Goal: Task Accomplishment & Management: Complete application form

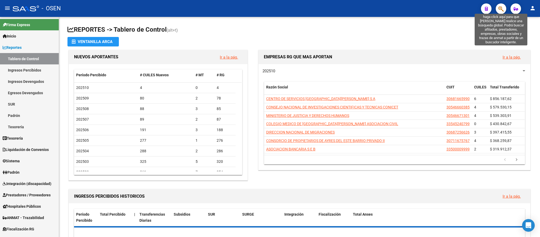
click at [503, 8] on icon "button" at bounding box center [500, 9] width 5 height 6
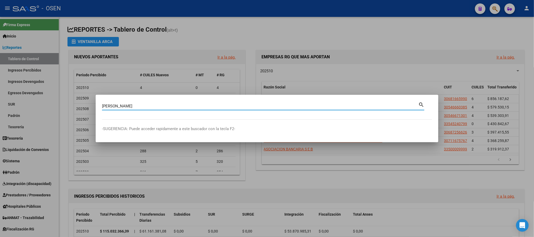
type input "forni"
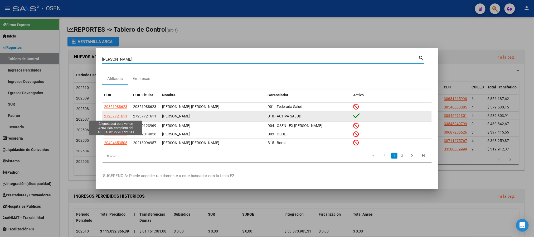
click at [113, 115] on span "27237721611" at bounding box center [115, 116] width 23 height 4
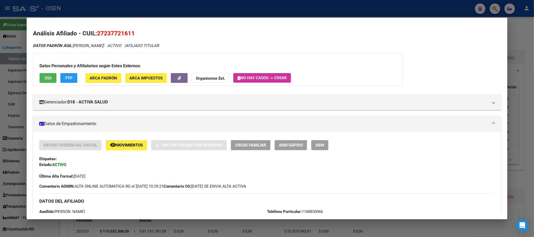
drag, startPoint x: 141, startPoint y: 35, endPoint x: 95, endPoint y: 34, distance: 46.6
click at [95, 34] on h2 "Análisis Afiliado - CUIL: 27237721611" at bounding box center [267, 33] width 468 height 9
copy span "27237721611"
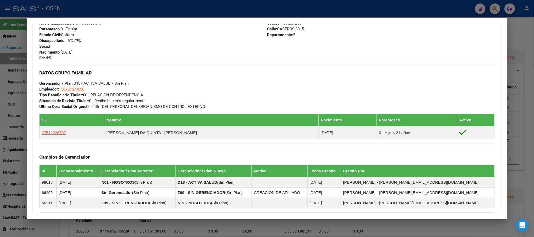
scroll to position [237, 0]
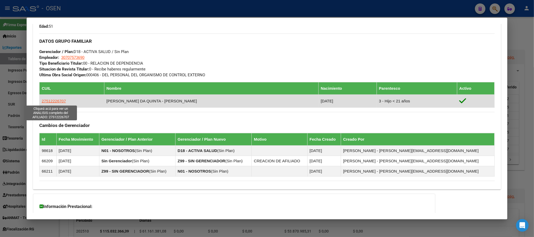
click at [44, 99] on span "27512226707" at bounding box center [54, 101] width 24 height 4
type textarea "27512226707"
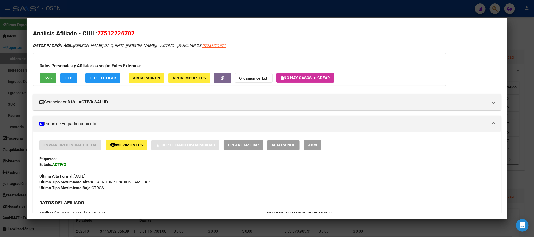
scroll to position [119, 0]
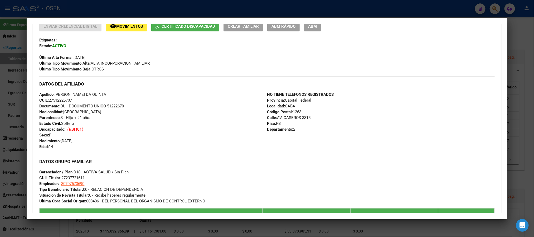
drag, startPoint x: 52, startPoint y: 99, endPoint x: 69, endPoint y: 99, distance: 16.9
click at [69, 99] on span "CUIL: 27512226707" at bounding box center [55, 100] width 33 height 5
copy span "51222670"
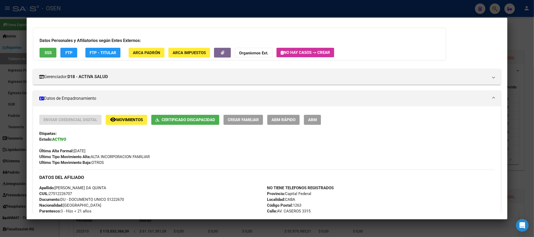
scroll to position [0, 0]
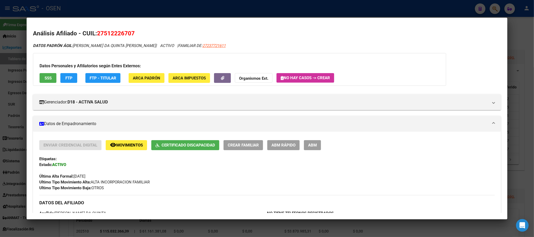
click at [281, 11] on div at bounding box center [267, 118] width 534 height 237
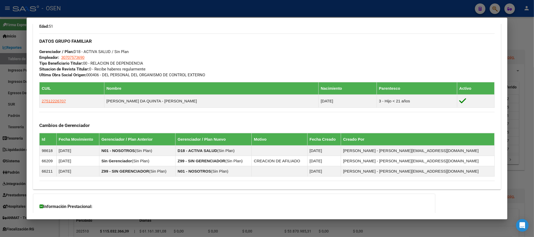
click at [305, 9] on div at bounding box center [267, 118] width 534 height 237
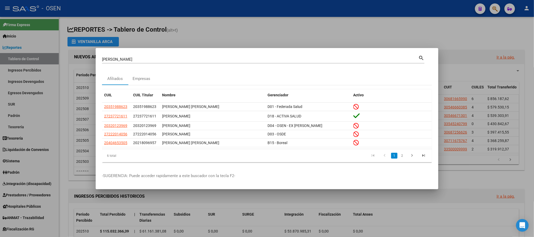
click at [194, 63] on div "forni Buscar (apellido, dni, cuil, nro traspaso, cuit, obra social)" at bounding box center [260, 59] width 316 height 8
drag, startPoint x: 194, startPoint y: 60, endPoint x: 0, endPoint y: -6, distance: 204.8
click at [0, 0] on html "menu - OSEN person Firma Express Inicio Calendario SSS Instructivos Contacto OS…" at bounding box center [267, 118] width 534 height 237
paste input "36129549"
type input "36129549"
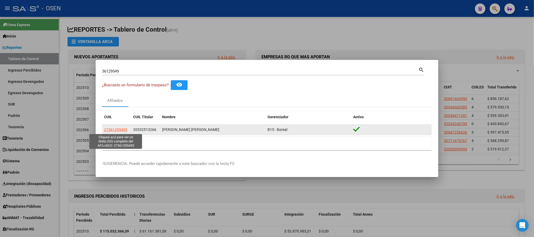
click at [114, 128] on span "27361295493" at bounding box center [115, 129] width 23 height 4
type textarea "27361295493"
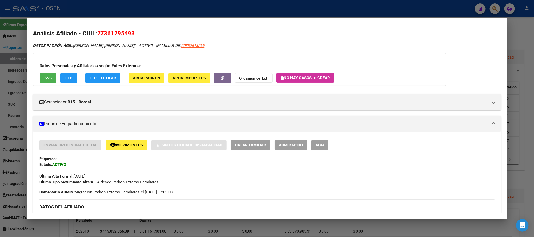
click at [214, 13] on div at bounding box center [267, 118] width 534 height 237
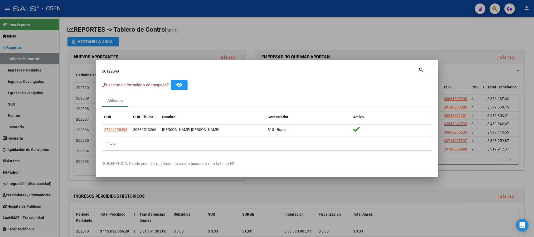
click at [217, 38] on div at bounding box center [267, 118] width 534 height 237
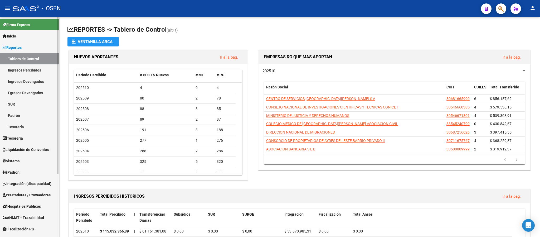
click at [16, 194] on span "Prestadores / Proveedores" at bounding box center [27, 195] width 48 height 6
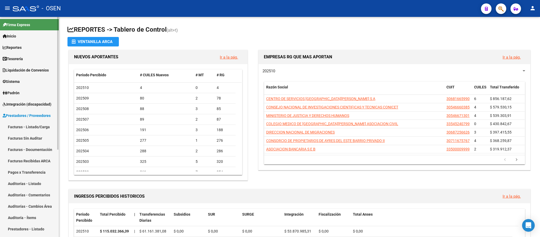
click at [42, 124] on link "Facturas - Listado/Carga" at bounding box center [29, 126] width 59 height 11
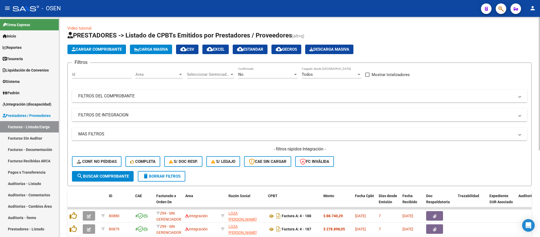
click at [88, 54] on app-list-header "PRESTADORES -> Listado de CPBTs Emitidos por Prestadores / Proveedores (alt+q) …" at bounding box center [299, 108] width 464 height 155
click at [102, 54] on button "Cargar Comprobante" at bounding box center [96, 49] width 58 height 9
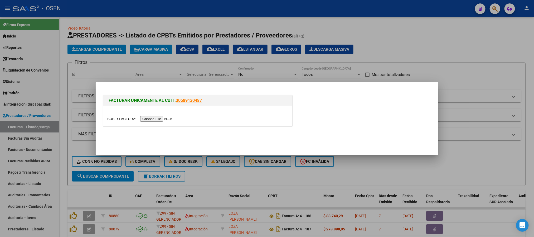
click at [153, 118] on input "file" at bounding box center [140, 119] width 67 height 6
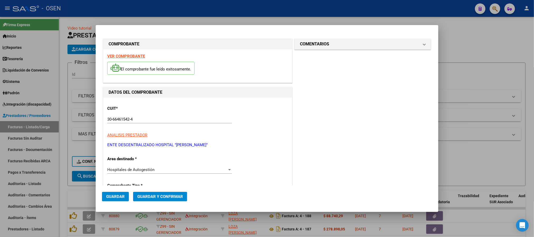
click at [125, 56] on strong "VER COMPROBANTE" at bounding box center [126, 56] width 38 height 5
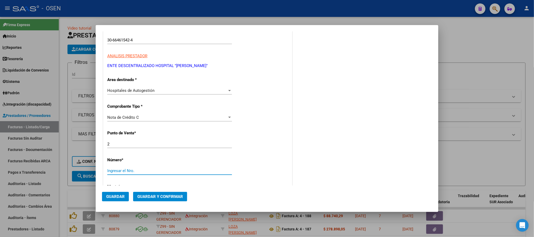
click at [122, 173] on input "Ingresar el Nro." at bounding box center [169, 170] width 125 height 5
type input "745"
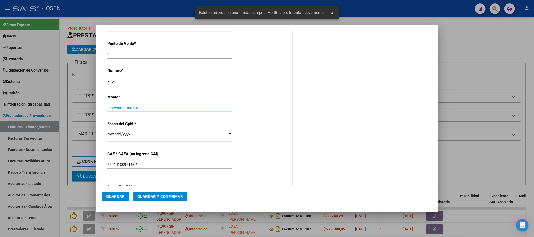
scroll to position [166, 0]
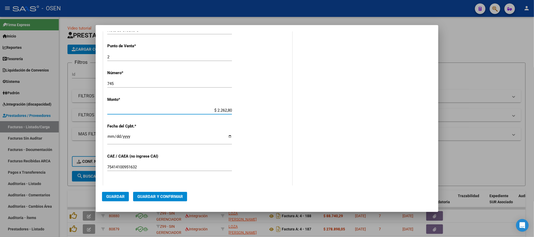
type input "$ 22.628,00"
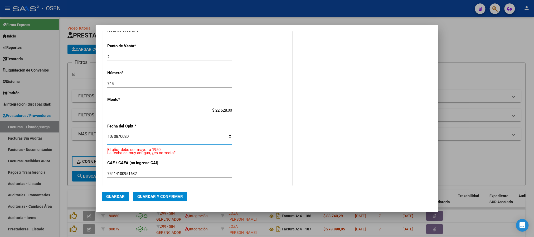
scroll to position [173, 0]
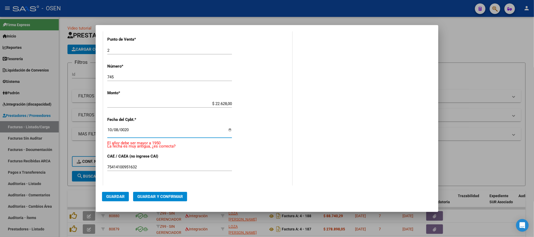
type input "0252-10-08"
type input "[DATE]"
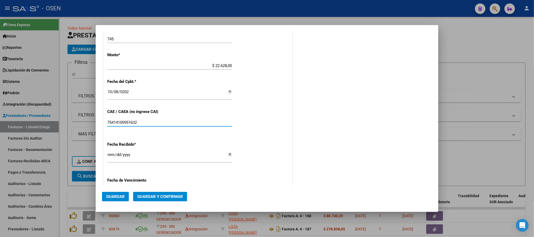
scroll to position [245, 0]
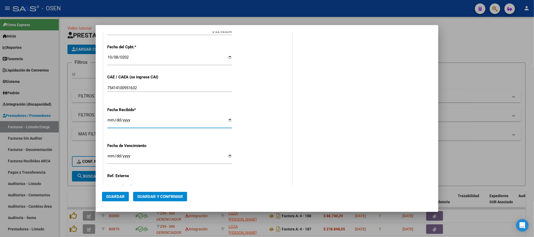
click at [116, 194] on span "Guardar" at bounding box center [115, 196] width 18 height 5
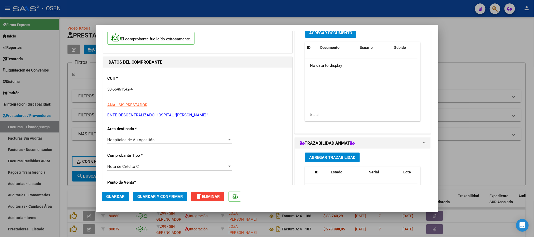
scroll to position [40, 0]
click at [118, 195] on span "Guardar" at bounding box center [115, 196] width 18 height 5
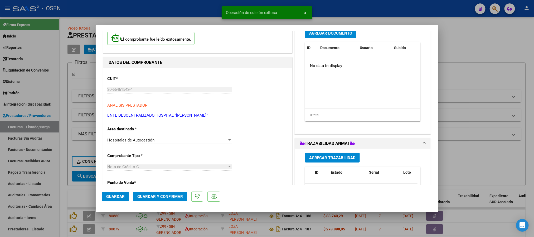
click at [173, 12] on div at bounding box center [267, 118] width 534 height 237
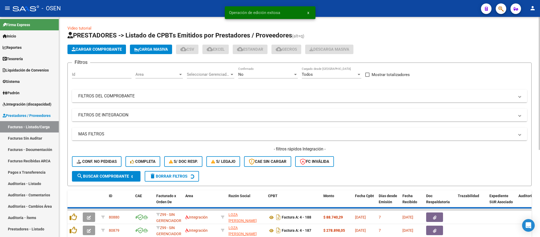
click at [114, 51] on span "Cargar Comprobante" at bounding box center [97, 49] width 50 height 5
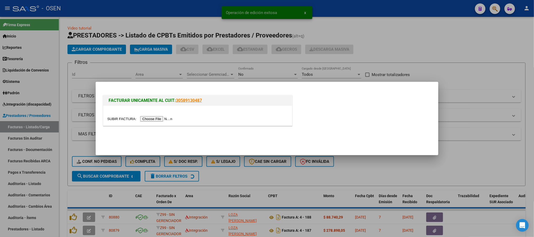
click at [168, 120] on input "file" at bounding box center [140, 119] width 67 height 6
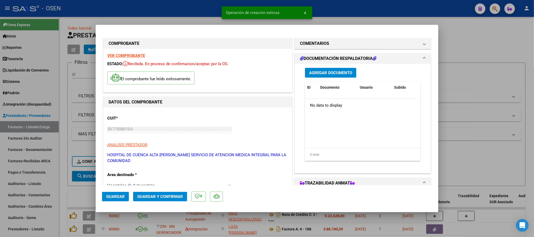
click at [335, 66] on div "Agregar Documento ID Documento Usuario Subido Acción No data to display 0 total…" at bounding box center [362, 116] width 123 height 105
click at [335, 70] on button "Agregar Documento" at bounding box center [330, 73] width 51 height 10
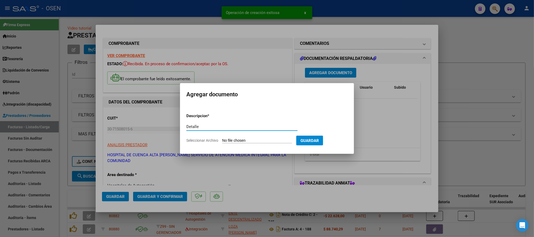
type input "Detalle"
click at [260, 138] on input "Seleccionar Archivo" at bounding box center [257, 140] width 70 height 5
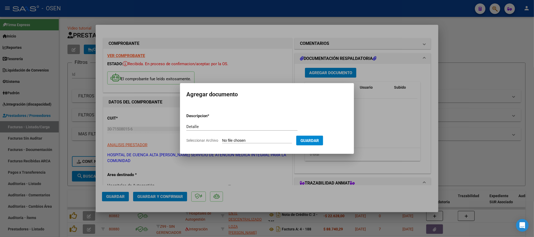
type input "C:\fakepath\OSEN HCANK.pdf"
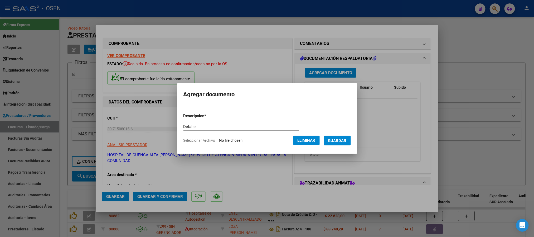
click at [338, 144] on button "Guardar" at bounding box center [337, 140] width 27 height 10
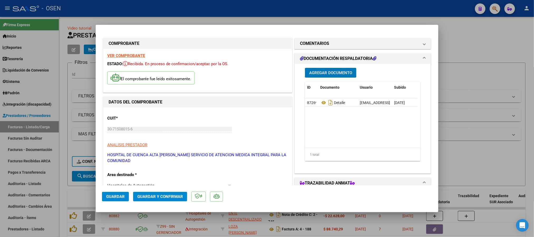
click at [112, 196] on span "Guardar" at bounding box center [115, 196] width 18 height 5
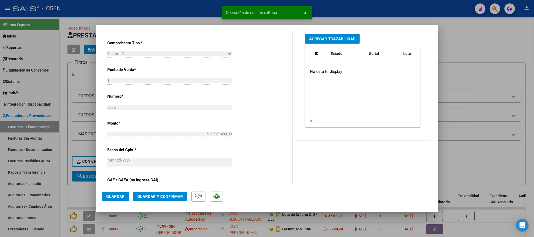
scroll to position [0, 0]
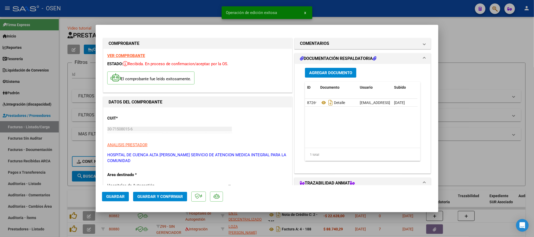
click at [488, 74] on div at bounding box center [267, 118] width 534 height 237
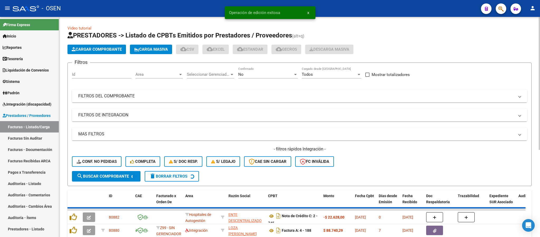
click at [102, 49] on span "Cargar Comprobante" at bounding box center [97, 49] width 50 height 5
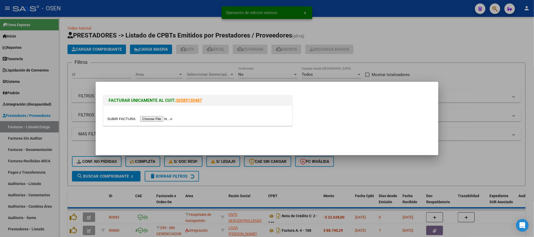
click at [153, 120] on input "file" at bounding box center [140, 119] width 67 height 6
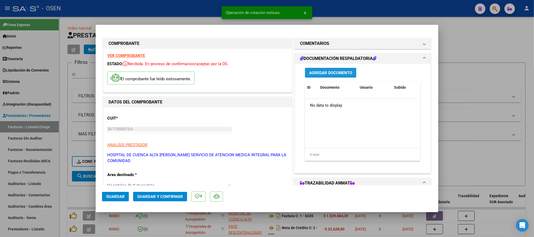
click at [322, 73] on span "Agregar Documento" at bounding box center [330, 72] width 43 height 5
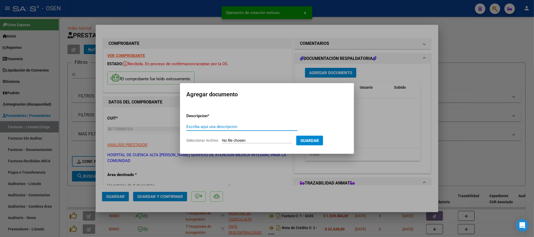
click at [242, 141] on input "Seleccionar Archivo" at bounding box center [257, 140] width 70 height 5
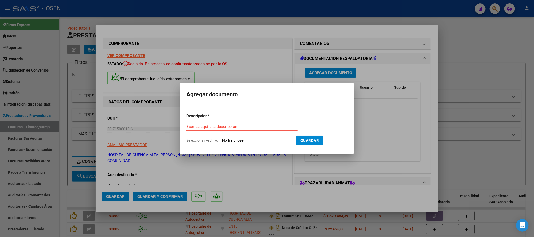
type input "C:\fakepath\OSEN 2 jorge.pdf"
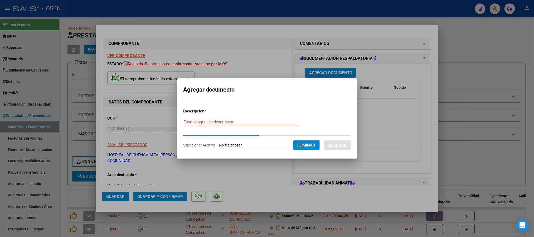
click at [232, 123] on input "Escriba aquí una descripcion" at bounding box center [240, 121] width 115 height 5
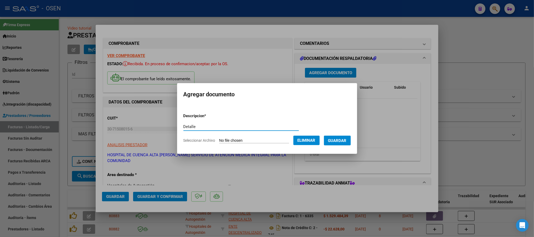
type input "Detalle"
click at [333, 147] on form "Descripcion * Detalle Escriba aquí una descripcion Seleccionar Archivo Eliminar…" at bounding box center [266, 128] width 167 height 38
click at [341, 138] on span "Guardar" at bounding box center [337, 140] width 18 height 5
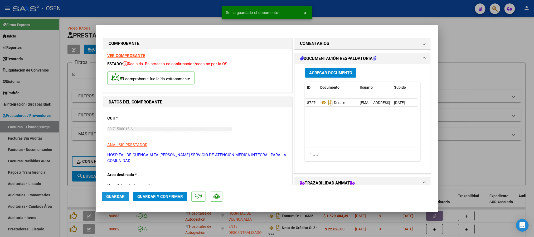
click at [106, 198] on span "Guardar" at bounding box center [115, 196] width 18 height 5
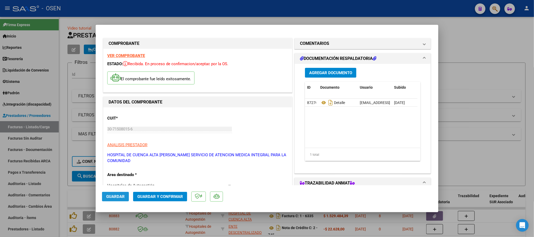
click at [122, 198] on span "Guardar" at bounding box center [115, 196] width 18 height 5
click at [109, 194] on span "Guardar" at bounding box center [115, 196] width 18 height 5
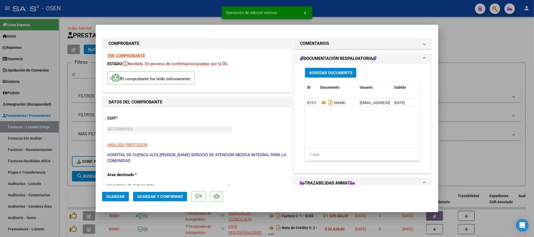
click at [175, 13] on div at bounding box center [267, 118] width 534 height 237
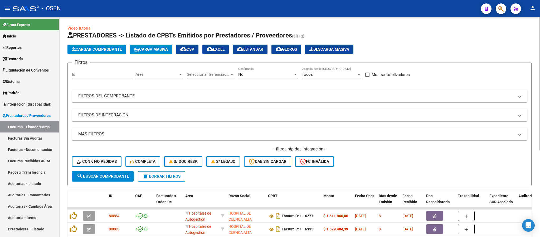
click at [113, 51] on span "Cargar Comprobante" at bounding box center [97, 49] width 50 height 5
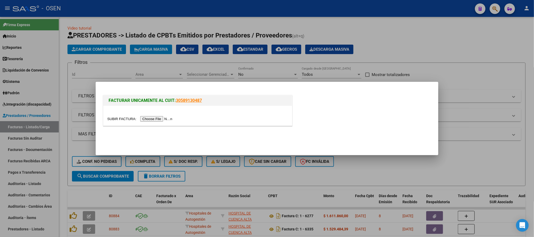
click at [155, 120] on input "file" at bounding box center [140, 119] width 67 height 6
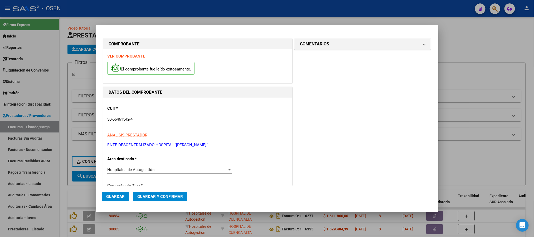
click at [119, 56] on strong "VER COMPROBANTE" at bounding box center [126, 56] width 38 height 5
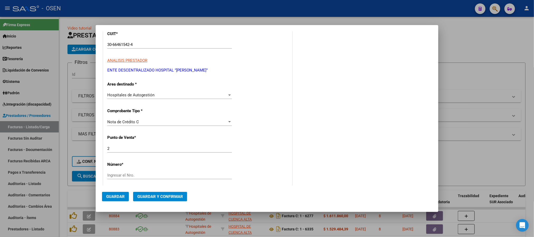
scroll to position [79, 0]
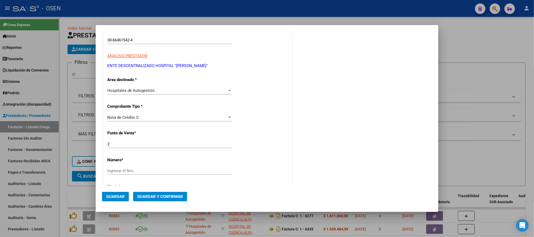
click at [126, 171] on input "Ingresar el Nro." at bounding box center [169, 170] width 125 height 5
type input "746"
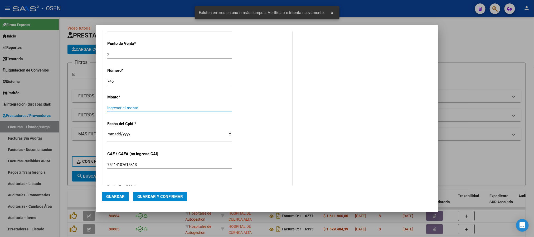
scroll to position [166, 0]
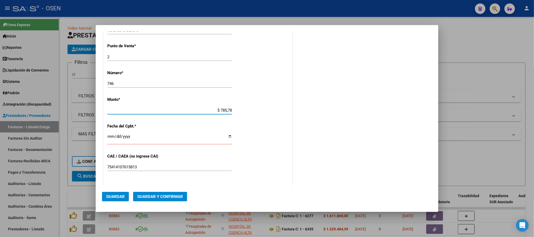
click at [229, 109] on input "$ 785,78" at bounding box center [169, 110] width 125 height 5
type input "$ 78.578,00"
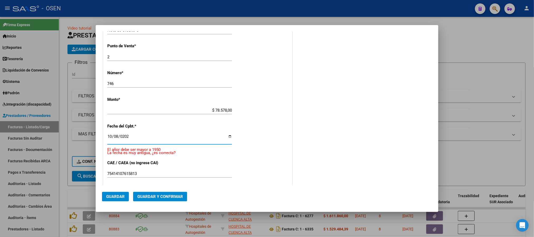
type input "[DATE]"
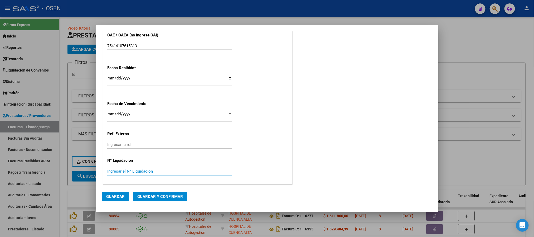
scroll to position [0, 0]
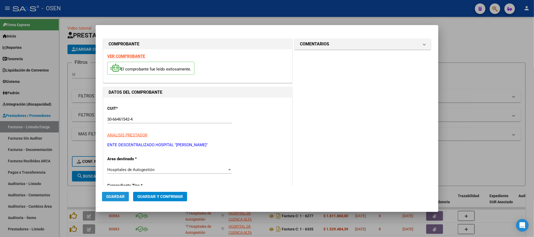
click at [118, 196] on span "Guardar" at bounding box center [115, 196] width 18 height 5
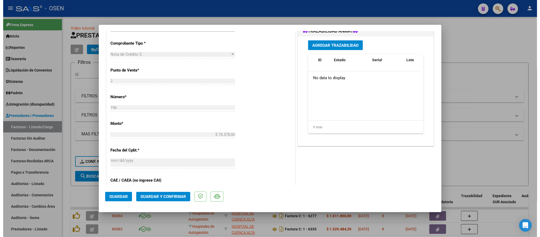
scroll to position [158, 0]
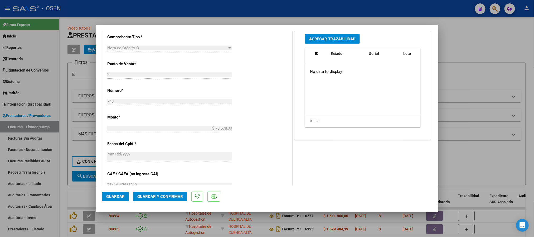
click at [520, 84] on div at bounding box center [267, 118] width 534 height 237
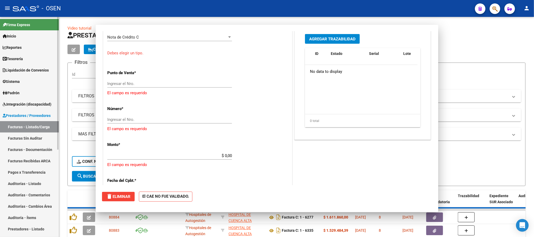
scroll to position [0, 0]
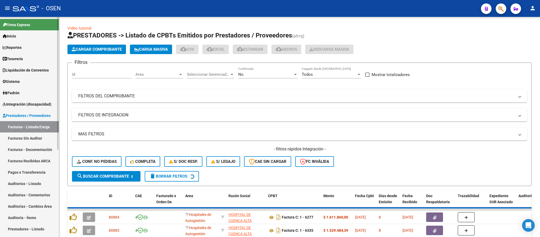
click at [37, 186] on link "Auditorías - Listado" at bounding box center [29, 183] width 59 height 11
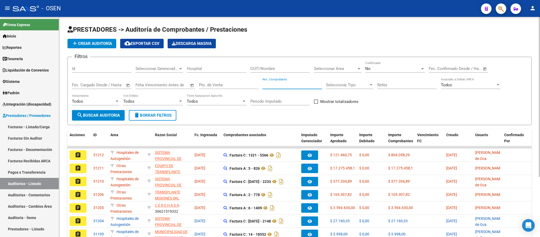
click at [296, 86] on input "Nro. Comprobante" at bounding box center [292, 84] width 60 height 5
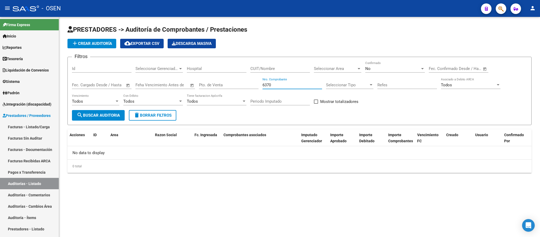
type input "6370"
click at [394, 66] on div "No Confirmado" at bounding box center [395, 66] width 60 height 11
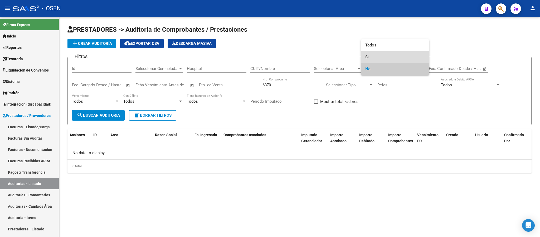
click at [391, 52] on span "Si" at bounding box center [395, 57] width 60 height 12
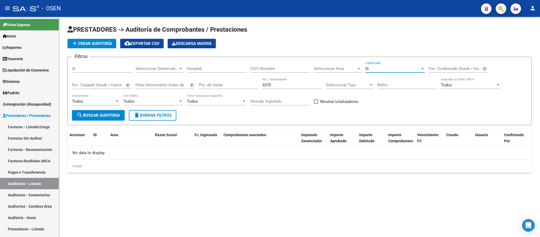
click at [384, 66] on div "Si Confirmado" at bounding box center [395, 66] width 60 height 11
click at [377, 42] on div at bounding box center [270, 118] width 540 height 237
click at [383, 69] on div "Si" at bounding box center [392, 68] width 55 height 5
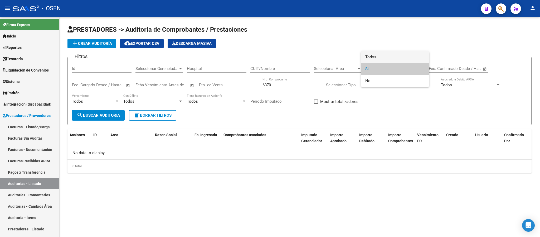
click at [382, 56] on span "Todos" at bounding box center [395, 57] width 60 height 12
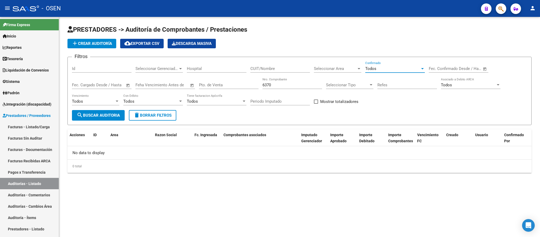
click at [108, 113] on span "search Buscar Auditoria" at bounding box center [98, 115] width 43 height 5
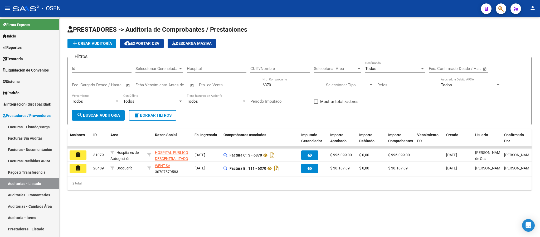
click at [507, 7] on mat-toolbar "menu - OSEN person" at bounding box center [270, 8] width 540 height 17
click at [505, 7] on button "button" at bounding box center [501, 8] width 11 height 11
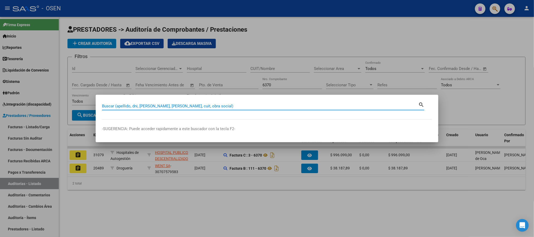
paste input "28732492"
type input "28732492"
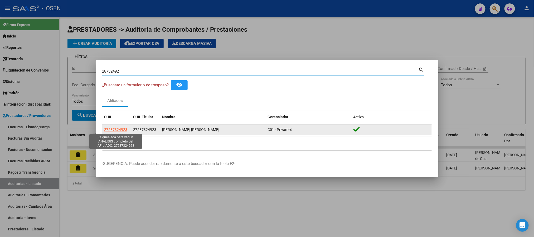
click at [125, 130] on span "27287324923" at bounding box center [115, 129] width 23 height 4
type textarea "27287324923"
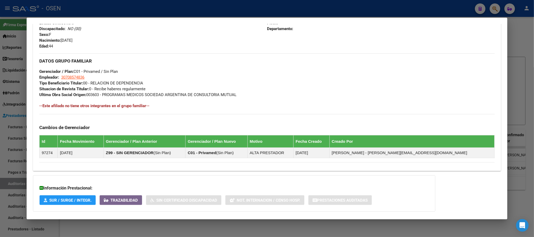
scroll to position [251, 0]
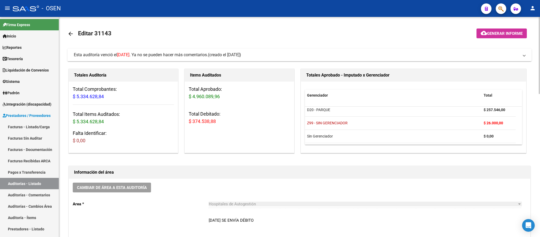
click at [222, 57] on span "(creado el [DATE])" at bounding box center [224, 55] width 33 height 6
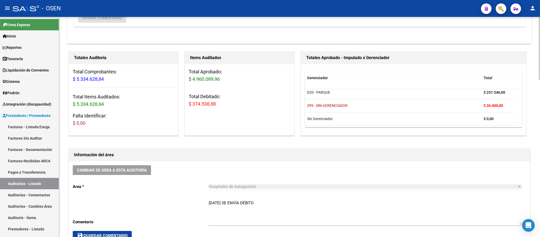
scroll to position [316, 0]
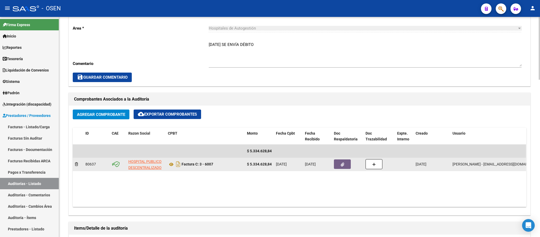
click at [344, 162] on span "button" at bounding box center [342, 163] width 3 height 5
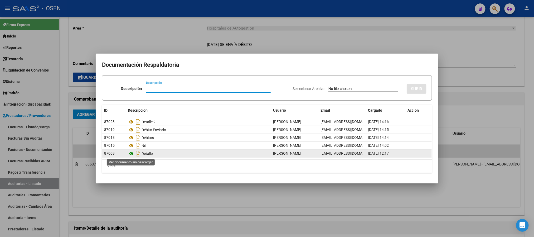
click at [132, 153] on icon at bounding box center [131, 153] width 7 height 6
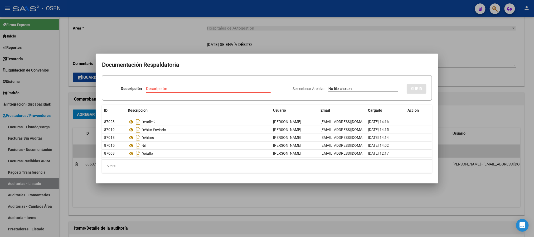
click at [267, 47] on div at bounding box center [267, 118] width 534 height 237
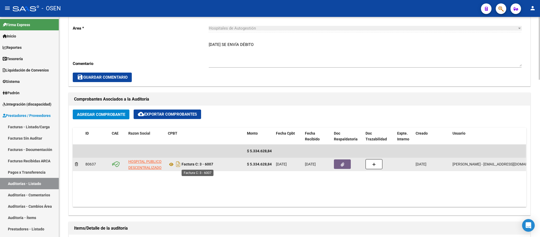
drag, startPoint x: 216, startPoint y: 164, endPoint x: 200, endPoint y: 163, distance: 15.9
click at [200, 163] on div "Factura C: 3 - 6007" at bounding box center [205, 164] width 75 height 8
copy strong "3 - 6007"
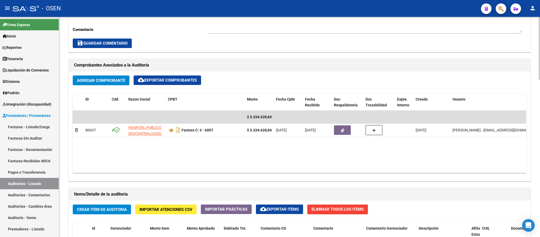
scroll to position [356, 0]
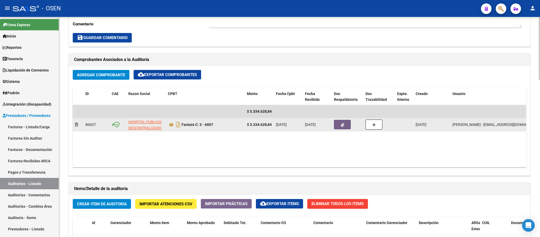
click at [346, 129] on button "button" at bounding box center [342, 124] width 17 height 9
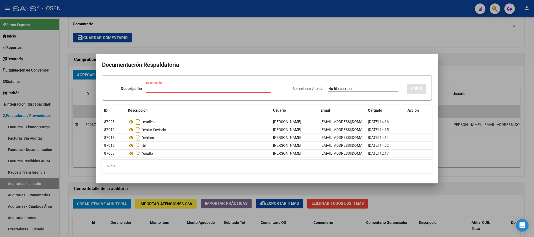
click at [180, 21] on div at bounding box center [267, 118] width 534 height 237
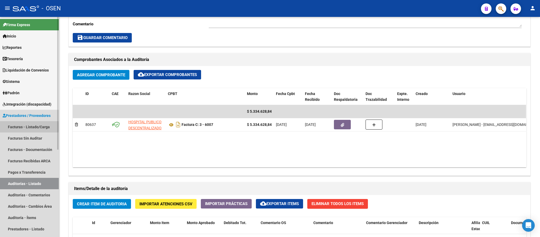
click at [22, 126] on link "Facturas - Listado/Carga" at bounding box center [29, 126] width 59 height 11
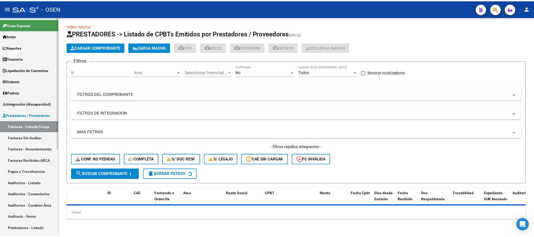
scroll to position [2, 0]
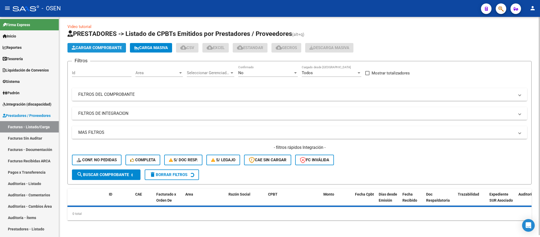
click at [95, 49] on span "Cargar Comprobante" at bounding box center [97, 47] width 50 height 5
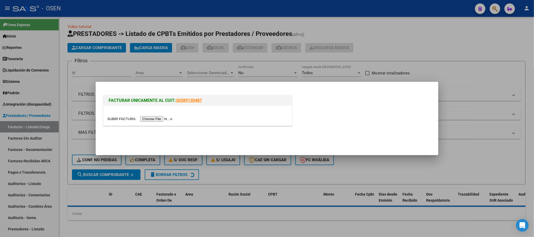
click at [152, 122] on div at bounding box center [197, 116] width 189 height 20
click at [154, 119] on input "file" at bounding box center [140, 119] width 67 height 6
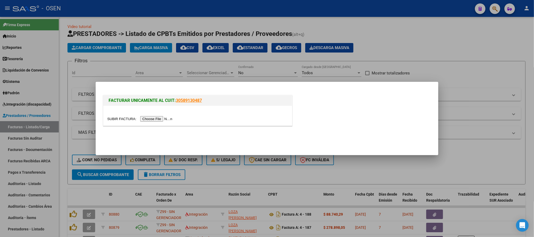
click at [150, 120] on input "file" at bounding box center [140, 119] width 67 height 6
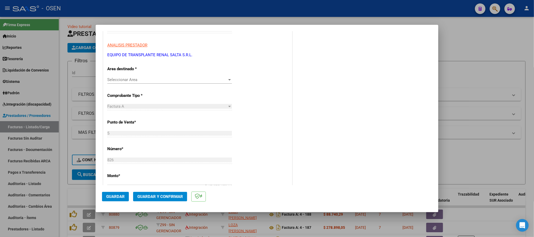
scroll to position [158, 0]
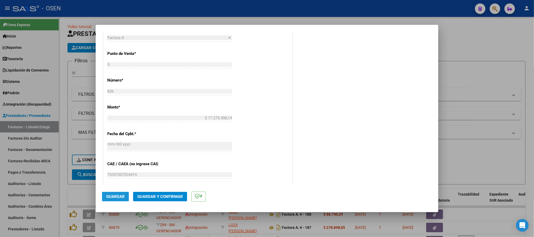
click at [122, 200] on button "Guardar" at bounding box center [115, 196] width 27 height 9
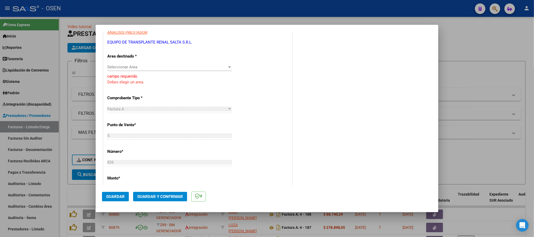
scroll to position [99, 0]
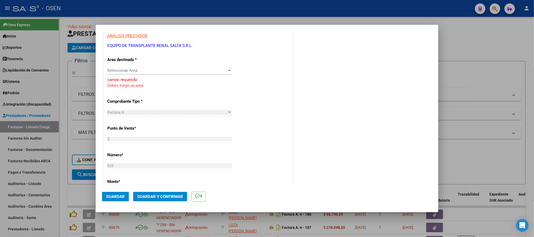
click at [144, 73] on div "Seleccionar Area Seleccionar Area" at bounding box center [169, 70] width 125 height 8
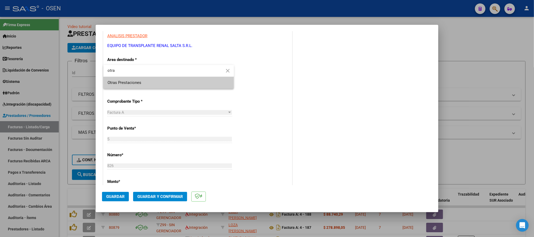
type input "otra"
click at [143, 79] on span "Otras Prestaciones" at bounding box center [168, 83] width 122 height 12
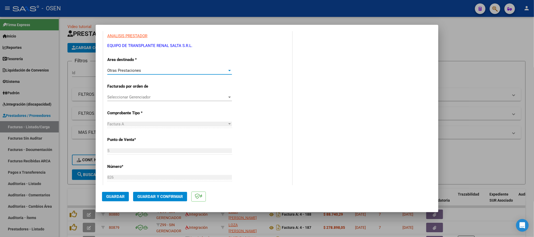
scroll to position [178, 0]
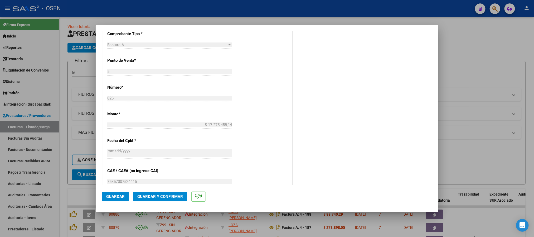
click at [124, 195] on span "Guardar" at bounding box center [115, 196] width 18 height 5
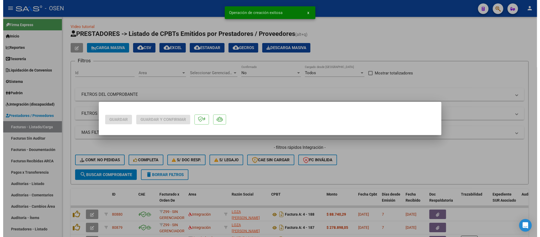
scroll to position [0, 0]
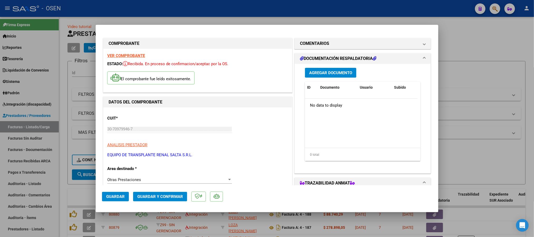
click at [326, 70] on span "Agregar Documento" at bounding box center [330, 72] width 43 height 5
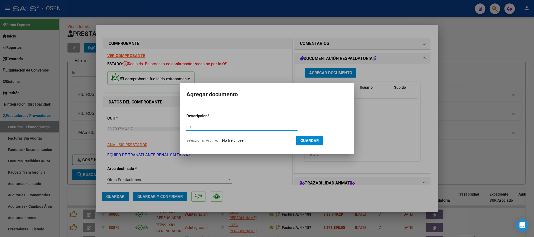
type input "n"
type input "NOTA"
click at [243, 139] on input "Seleccionar Archivo" at bounding box center [257, 140] width 70 height 5
type input "C:\fakepath\OSEN_ROZO_JUL2025_Nota-FA A 0005-00000826.pdf"
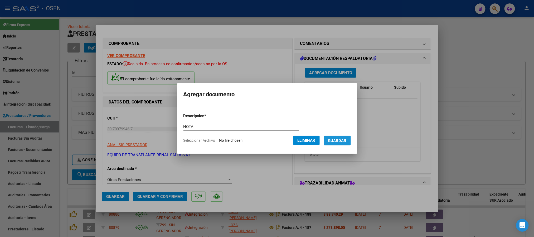
click at [346, 138] on span "Guardar" at bounding box center [337, 140] width 18 height 5
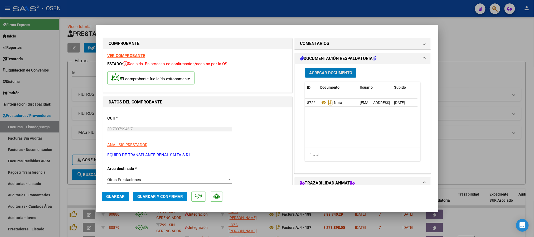
click at [337, 70] on button "Agregar Documento" at bounding box center [330, 73] width 51 height 10
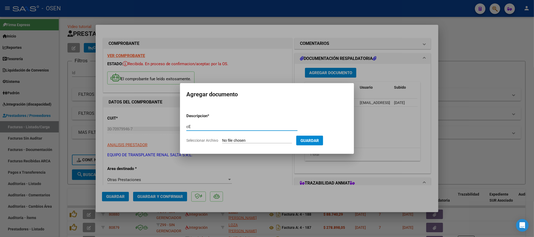
type input "c"
type input "Certificado de implante"
click at [256, 141] on input "Seleccionar Archivo" at bounding box center [257, 140] width 70 height 5
type input "C:\fakepath\CONSTANCIA C51 - NRO. 5528061 - INCUCAI - TRANSPLANTE RENAL - ROZO …"
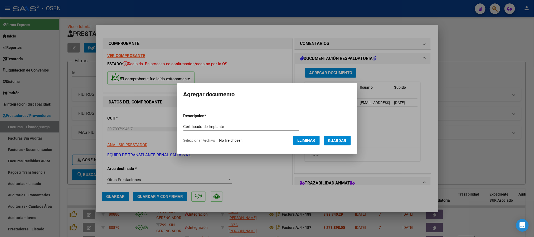
click at [339, 145] on form "Descripcion * Certificado de implante Escriba aquí una descripcion Seleccionar …" at bounding box center [266, 128] width 167 height 38
click at [339, 141] on span "Guardar" at bounding box center [337, 140] width 18 height 5
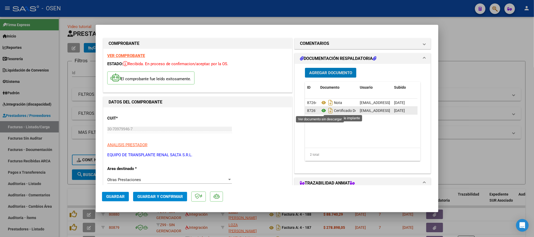
click at [321, 112] on icon at bounding box center [323, 110] width 7 height 6
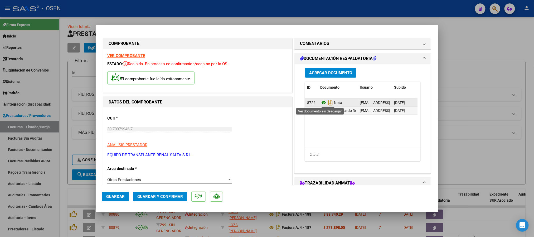
click at [321, 103] on icon at bounding box center [323, 102] width 7 height 6
click at [117, 199] on button "Guardar" at bounding box center [115, 196] width 27 height 9
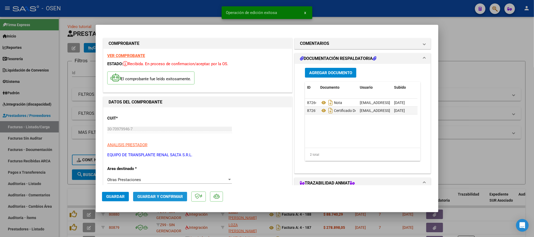
click at [181, 198] on span "Guardar y Confirmar" at bounding box center [160, 196] width 46 height 5
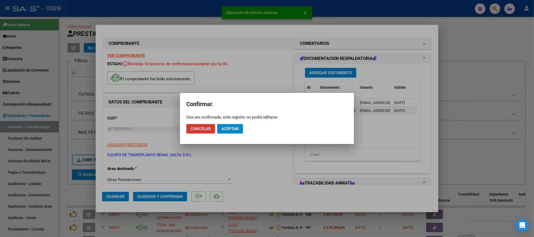
click at [240, 125] on button "Aceptar" at bounding box center [230, 128] width 26 height 9
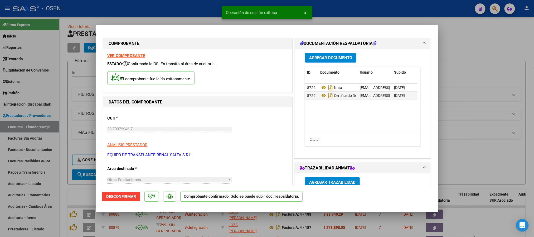
click at [29, 184] on div at bounding box center [267, 118] width 534 height 237
type input "$ 0,00"
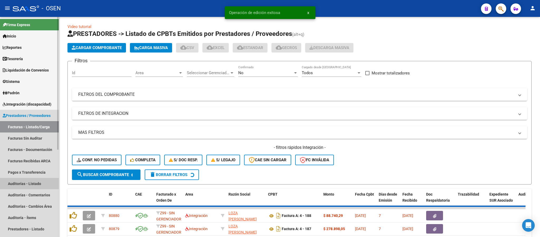
click at [29, 183] on link "Auditorías - Listado" at bounding box center [29, 183] width 59 height 11
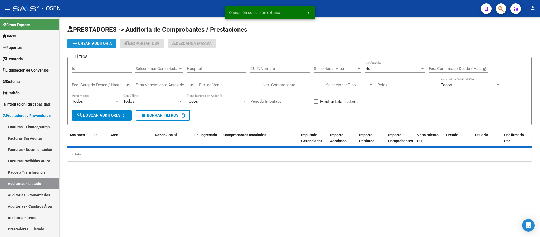
click at [101, 41] on span "add Crear Auditoría" at bounding box center [92, 43] width 40 height 5
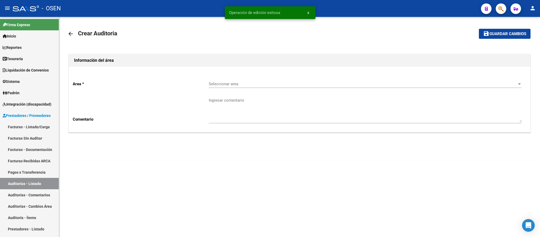
click at [226, 85] on span "Seleccionar area" at bounding box center [363, 83] width 308 height 5
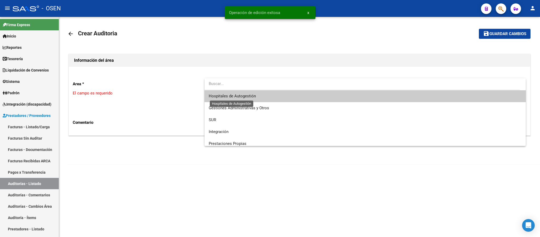
click at [233, 97] on span "Hospitales de Autogestión" at bounding box center [232, 96] width 47 height 5
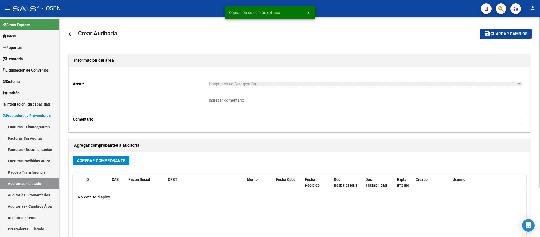
click at [69, 33] on mat-icon "arrow_back" at bounding box center [70, 34] width 6 height 6
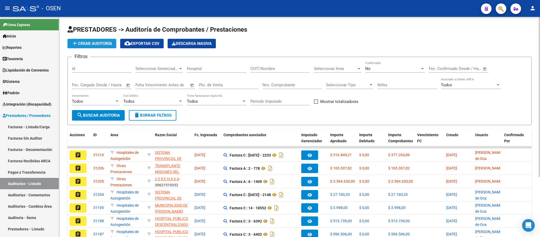
click at [95, 41] on span "add Crear Auditoría" at bounding box center [92, 43] width 40 height 5
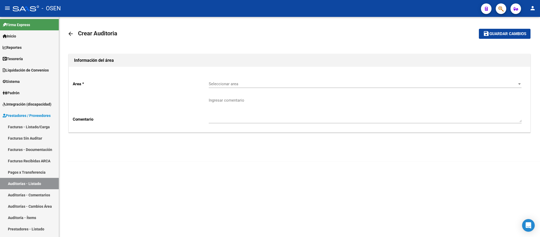
click at [279, 85] on span "Seleccionar area" at bounding box center [363, 83] width 308 height 5
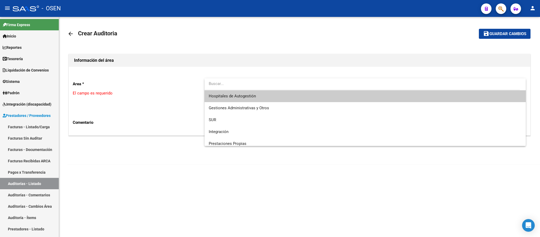
type input "p"
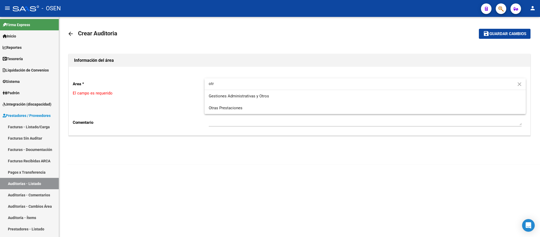
type input "otr"
click at [256, 115] on div at bounding box center [270, 118] width 540 height 237
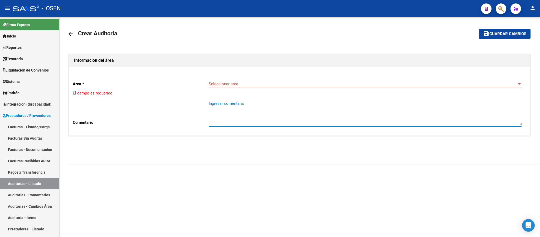
click at [257, 109] on textarea "Ingresar comentario" at bounding box center [365, 112] width 313 height 25
click at [243, 82] on span "Seleccionar area" at bounding box center [363, 83] width 308 height 5
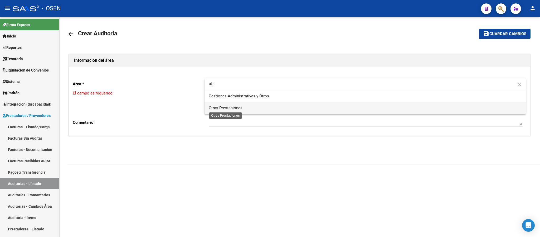
type input "otr"
click at [214, 109] on span "Otras Prestaciones" at bounding box center [226, 107] width 34 height 5
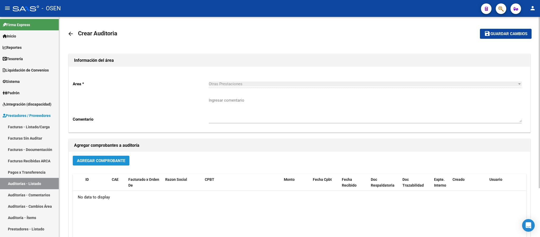
click at [124, 158] on span "Agregar Comprobante" at bounding box center [101, 160] width 48 height 5
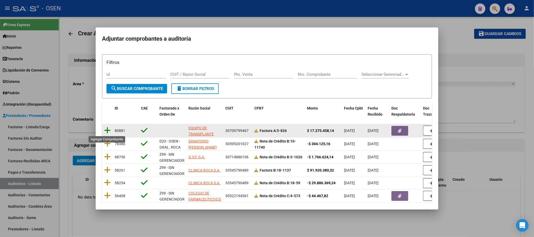
click at [109, 130] on icon at bounding box center [107, 129] width 7 height 7
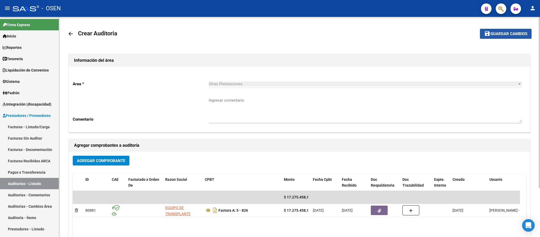
click at [509, 37] on button "save Guardar cambios" at bounding box center [506, 34] width 52 height 10
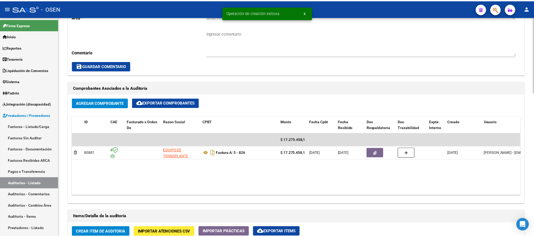
scroll to position [237, 0]
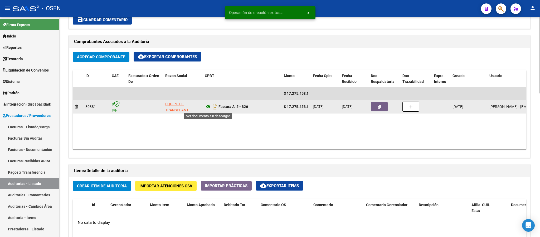
click at [208, 105] on icon at bounding box center [208, 106] width 7 height 6
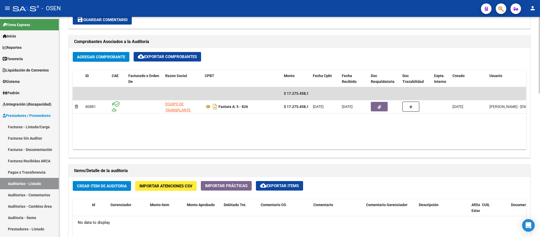
click at [111, 184] on span "Crear Item de Auditoria" at bounding box center [102, 185] width 50 height 5
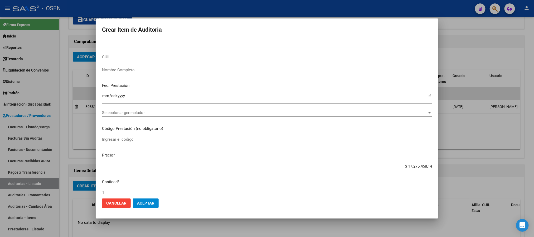
paste input "36129549"
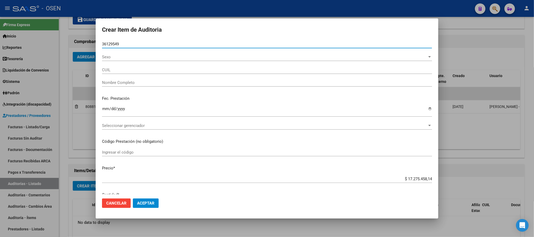
type input "36129549"
type input "27361295493"
type input "[PERSON_NAME] [PERSON_NAME]"
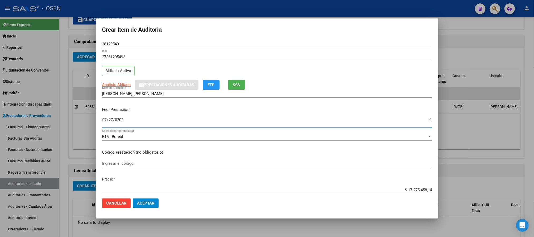
type input "[DATE]"
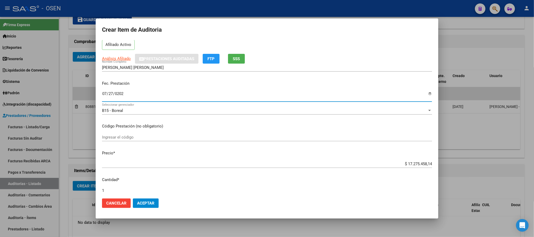
scroll to position [40, 0]
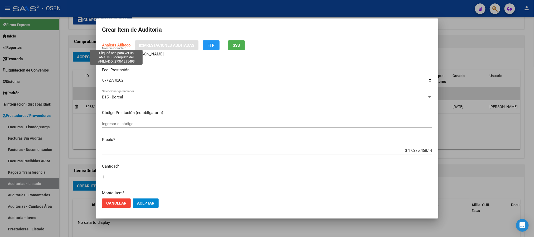
click at [120, 47] on span "Análisis Afiliado" at bounding box center [116, 45] width 29 height 5
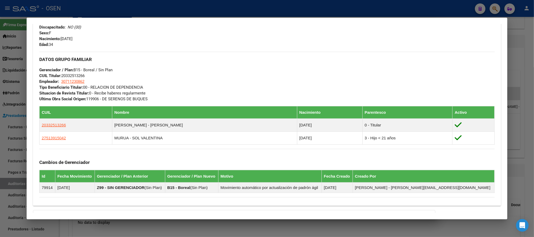
scroll to position [301, 0]
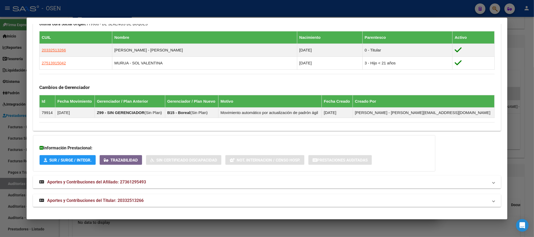
click at [127, 197] on mat-expansion-panel-header "Aportes y Contribuciones del Titular: 20332513266" at bounding box center [267, 200] width 468 height 13
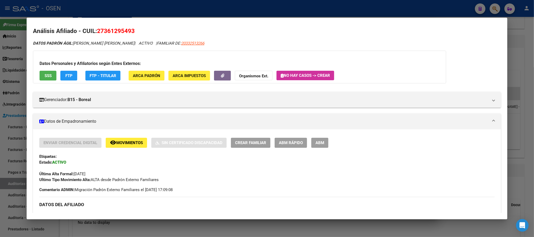
scroll to position [0, 0]
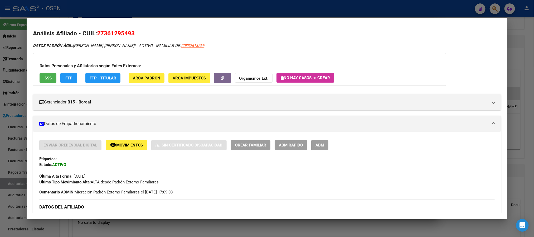
click at [45, 77] on span "SSS" at bounding box center [48, 78] width 7 height 5
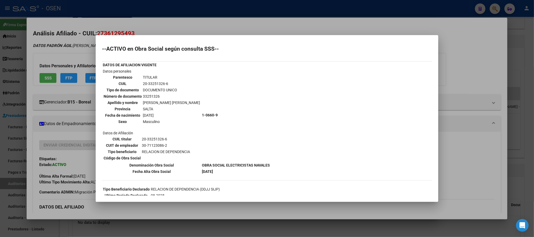
click at [203, 18] on div at bounding box center [267, 118] width 534 height 237
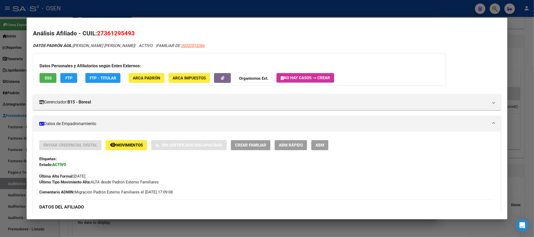
click at [206, 10] on div at bounding box center [267, 118] width 534 height 237
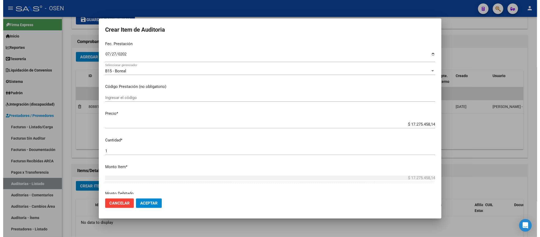
scroll to position [79, 0]
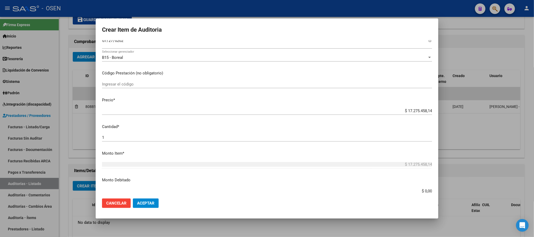
click at [153, 207] on button "Aceptar" at bounding box center [146, 202] width 26 height 9
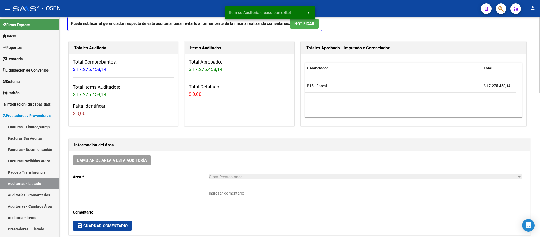
scroll to position [0, 0]
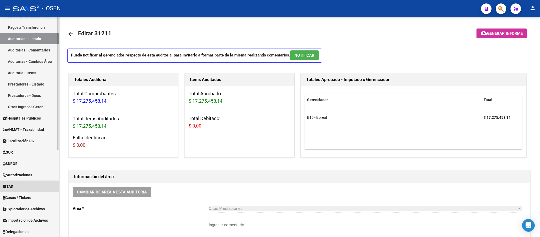
click at [22, 188] on link "TAD" at bounding box center [29, 185] width 59 height 11
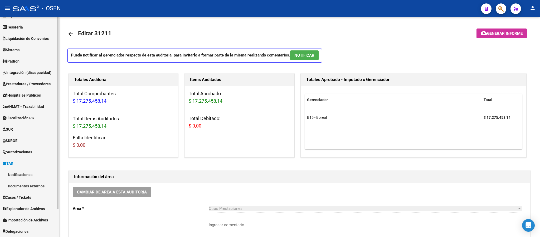
scroll to position [31, 0]
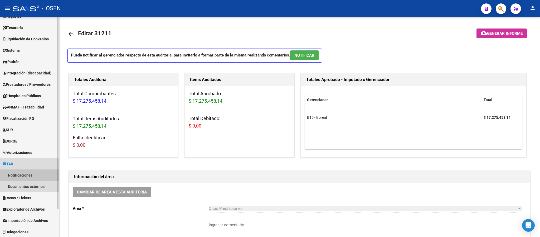
click at [26, 176] on link "Notificaciones" at bounding box center [29, 174] width 59 height 11
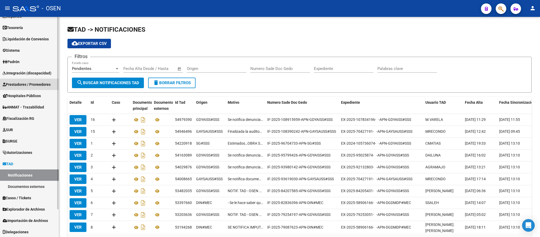
drag, startPoint x: 33, startPoint y: 86, endPoint x: 35, endPoint y: 89, distance: 3.3
click at [33, 86] on span "Prestadores / Proveedores" at bounding box center [27, 84] width 48 height 6
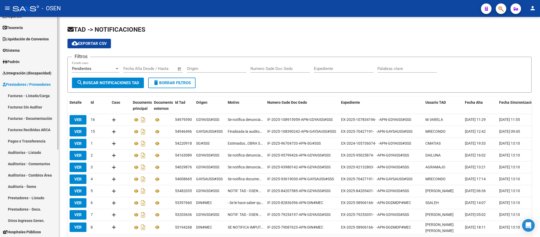
click at [33, 146] on link "Auditorías - Listado" at bounding box center [29, 151] width 59 height 11
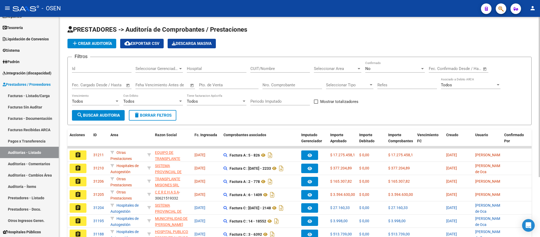
click at [302, 82] on div "Nro. Comprobante" at bounding box center [292, 82] width 60 height 11
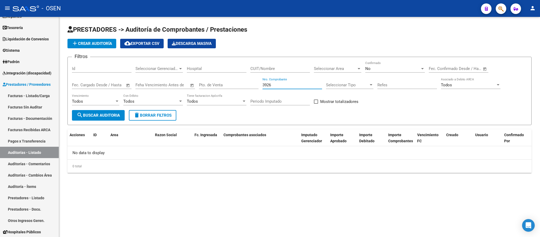
type input "3926"
click at [394, 68] on div "No" at bounding box center [392, 68] width 55 height 5
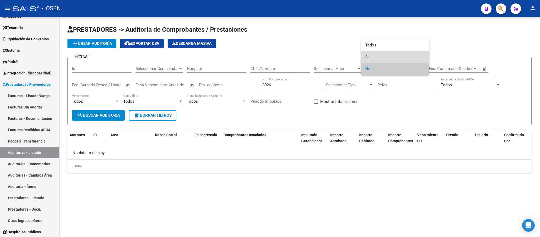
click at [388, 56] on span "Si" at bounding box center [395, 57] width 60 height 12
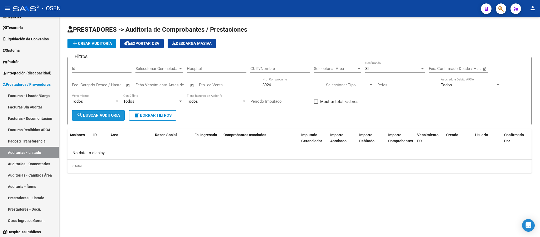
click at [120, 114] on span "search Buscar Auditoria" at bounding box center [98, 115] width 43 height 5
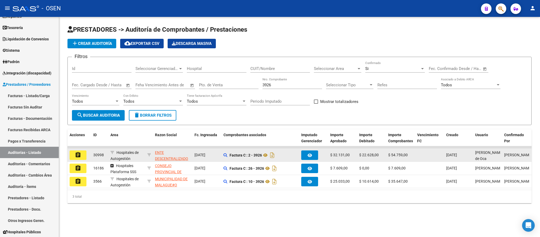
click at [79, 155] on mat-icon "assignment" at bounding box center [78, 154] width 6 height 6
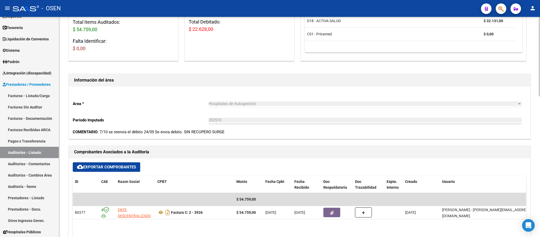
scroll to position [158, 0]
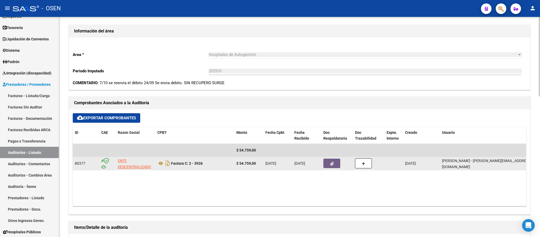
click at [327, 164] on button "button" at bounding box center [331, 162] width 17 height 9
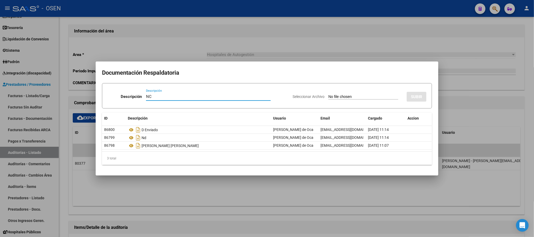
type input "NC"
click at [335, 95] on input "Seleccionar Archivo" at bounding box center [363, 96] width 70 height 5
type input "C:\fakepath\08102025105513.pdf"
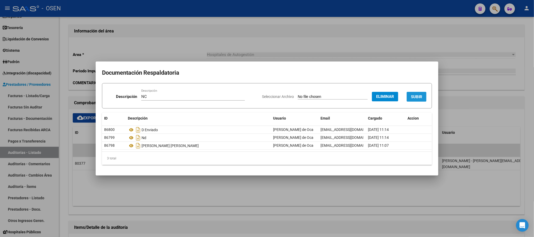
click at [419, 96] on span "SUBIR" at bounding box center [416, 96] width 11 height 5
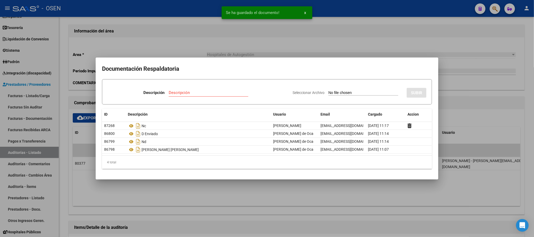
click at [183, 41] on div at bounding box center [267, 118] width 534 height 237
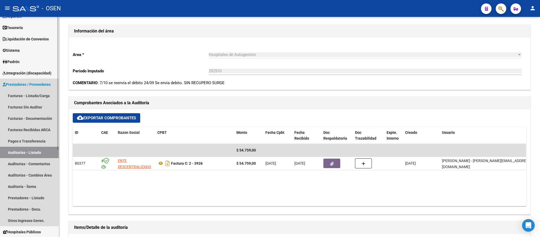
click at [30, 153] on link "Auditorías - Listado" at bounding box center [29, 151] width 59 height 11
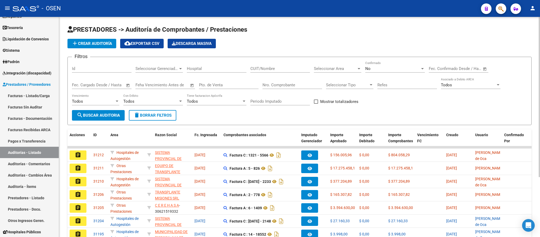
click at [288, 82] on div "Nro. Comprobante" at bounding box center [292, 82] width 60 height 11
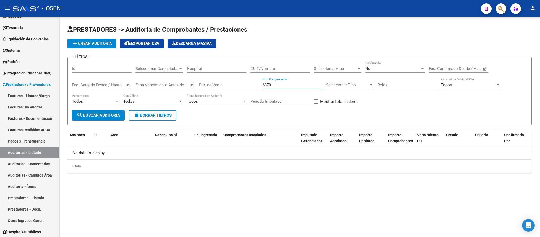
type input "6370"
click at [384, 65] on div "No Confirmado" at bounding box center [395, 66] width 60 height 11
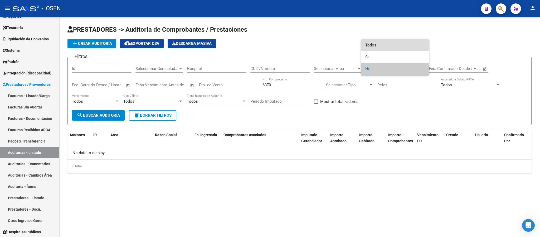
click at [385, 43] on span "Todos" at bounding box center [395, 45] width 60 height 12
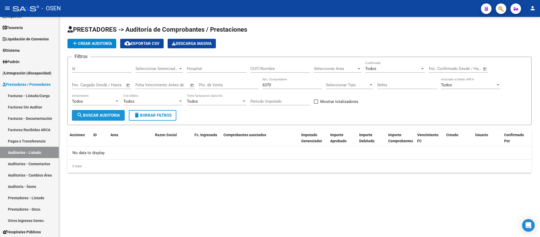
click at [98, 114] on span "search Buscar Auditoria" at bounding box center [98, 115] width 43 height 5
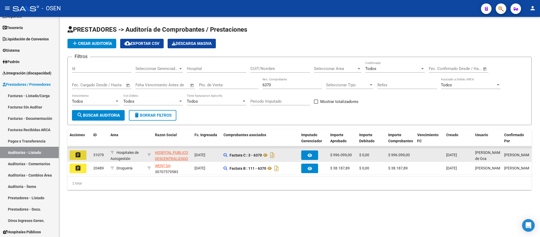
click at [77, 153] on mat-icon "assignment" at bounding box center [78, 154] width 6 height 6
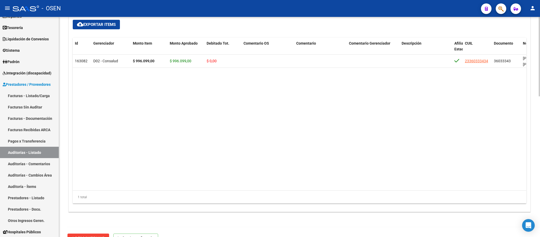
scroll to position [389, 0]
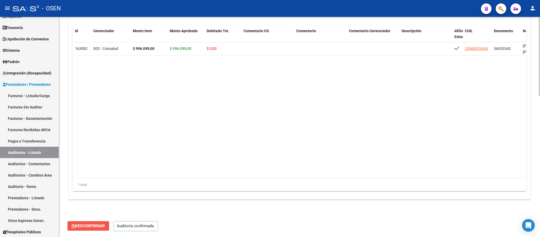
click at [90, 223] on span "Desconfirmar" at bounding box center [88, 225] width 33 height 5
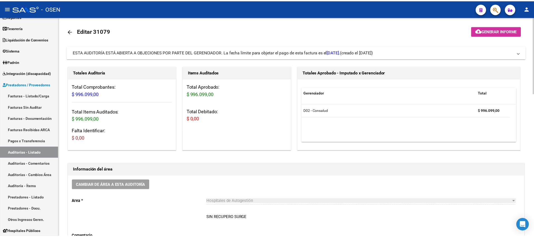
scroll to position [0, 0]
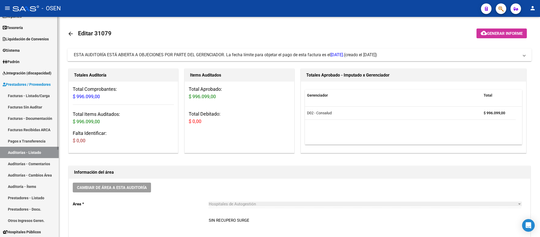
click at [28, 97] on link "Facturas - Listado/Carga" at bounding box center [29, 95] width 59 height 11
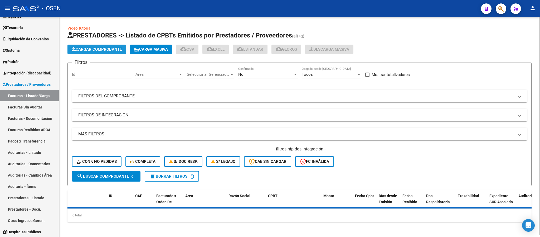
click at [101, 45] on button "Cargar Comprobante" at bounding box center [96, 49] width 58 height 9
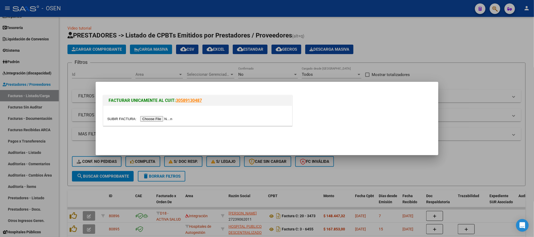
click at [164, 116] on input "file" at bounding box center [140, 119] width 67 height 6
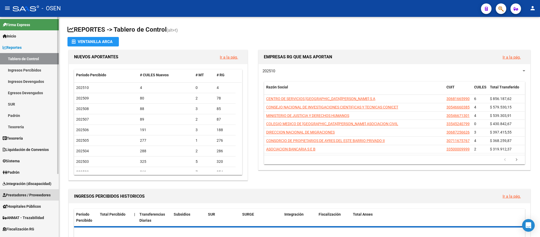
click at [33, 195] on span "Prestadores / Proveedores" at bounding box center [27, 195] width 48 height 6
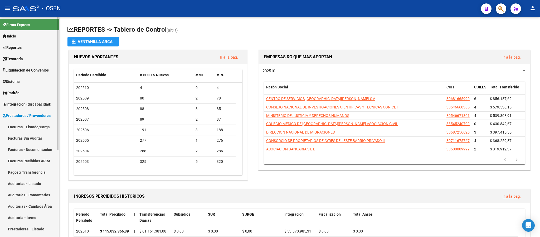
click at [32, 179] on link "Auditorías - Listado" at bounding box center [29, 183] width 59 height 11
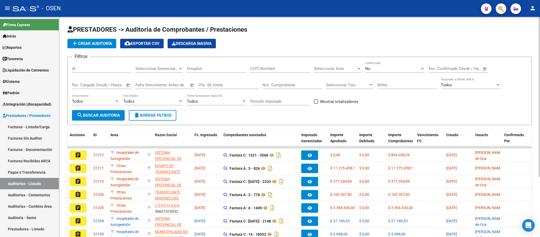
click at [296, 89] on div "Nro. Comprobante" at bounding box center [292, 82] width 60 height 11
click at [293, 84] on input "Nro. Comprobante" at bounding box center [292, 84] width 60 height 5
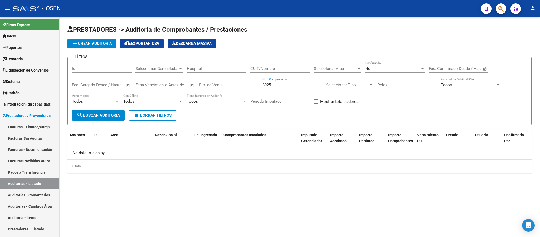
type input "3925"
click at [394, 67] on div "No" at bounding box center [392, 68] width 55 height 5
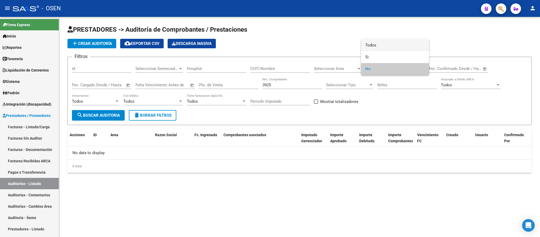
click at [381, 43] on span "Todos" at bounding box center [395, 45] width 60 height 12
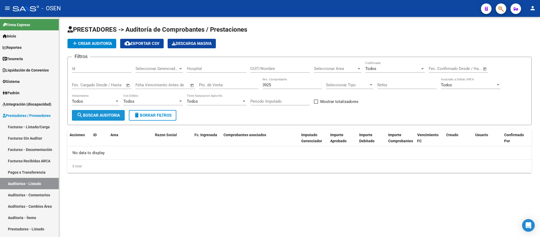
click at [102, 113] on span "search Buscar Auditoria" at bounding box center [98, 115] width 43 height 5
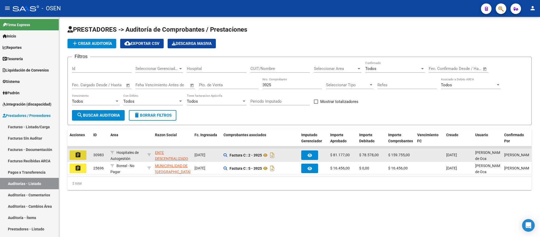
click at [77, 155] on mat-icon "assignment" at bounding box center [78, 154] width 6 height 6
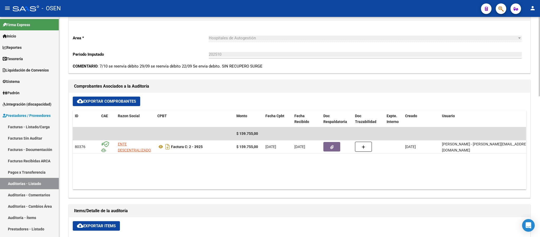
scroll to position [237, 0]
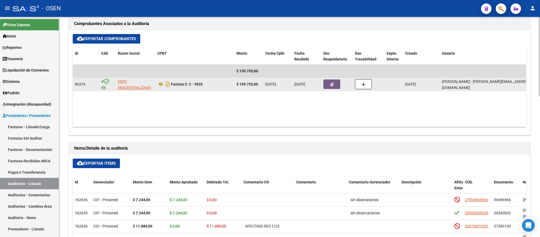
click at [328, 88] on button "button" at bounding box center [331, 83] width 17 height 9
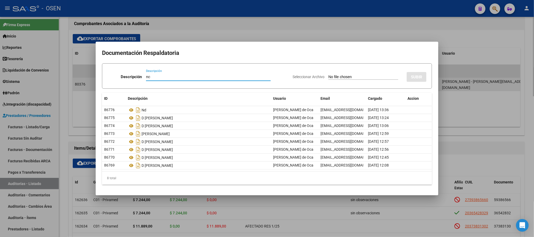
type input "n"
type input "NC"
click at [352, 75] on input "Seleccionar Archivo" at bounding box center [363, 77] width 70 height 5
type input "C:\fakepath\08102025112642.pdf"
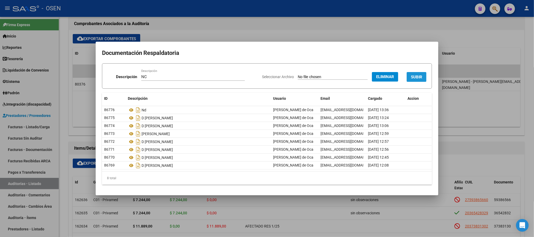
click at [417, 75] on span "SUBIR" at bounding box center [416, 77] width 11 height 5
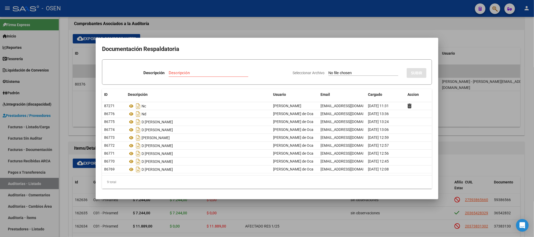
click at [252, 27] on div at bounding box center [267, 118] width 534 height 237
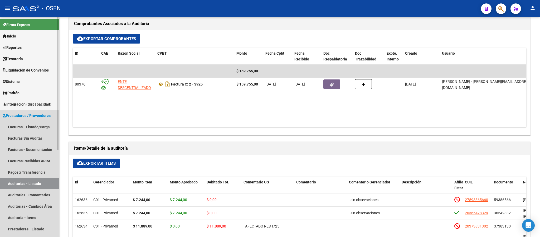
click at [34, 181] on link "Auditorías - Listado" at bounding box center [29, 183] width 59 height 11
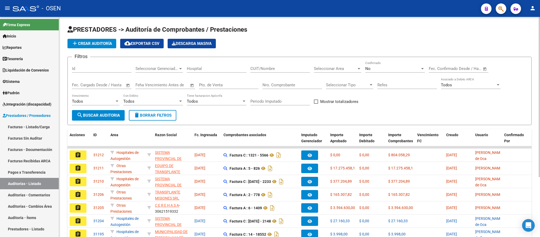
click at [303, 83] on input "Nro. Comprobante" at bounding box center [292, 84] width 60 height 5
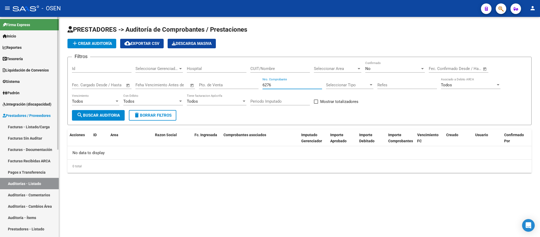
type input "6276"
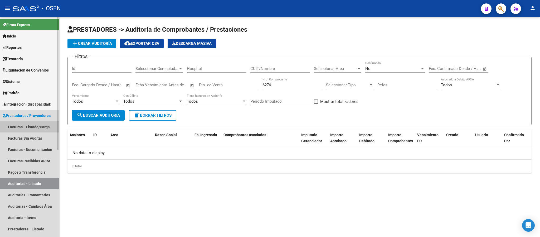
click at [36, 128] on link "Facturas - Listado/Carga" at bounding box center [29, 126] width 59 height 11
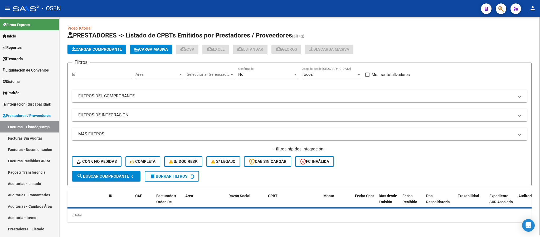
click at [263, 96] on mat-panel-title "FILTROS DEL COMPROBANTE" at bounding box center [296, 96] width 436 height 6
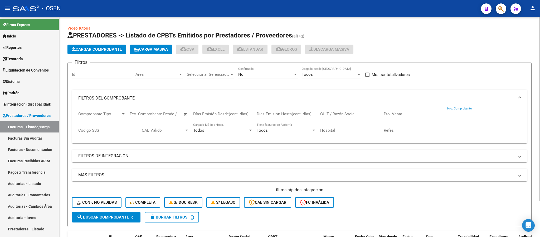
click at [466, 116] on input "Nro. Comprobante" at bounding box center [477, 113] width 60 height 5
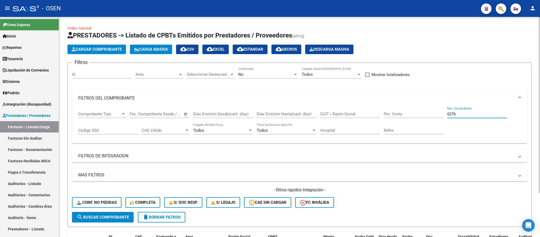
type input "6276"
click at [262, 66] on form "Filtros Id Area Area Seleccionar Gerenciador Seleccionar Gerenciador No Confirm…" at bounding box center [299, 144] width 464 height 164
click at [257, 70] on div "No Confirmado" at bounding box center [268, 72] width 60 height 11
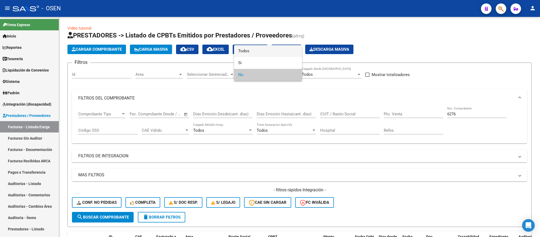
click at [257, 51] on span "Todos" at bounding box center [268, 51] width 60 height 12
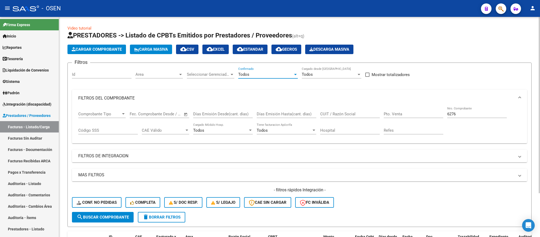
click at [100, 216] on span "search Buscar Comprobante" at bounding box center [103, 216] width 52 height 5
click at [79, 48] on span "Cargar Comprobante" at bounding box center [97, 49] width 50 height 5
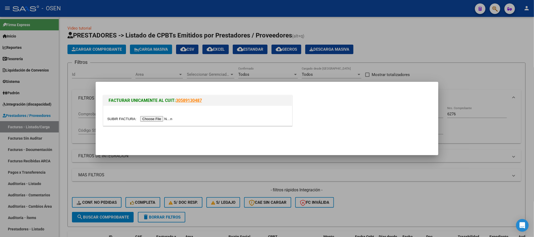
click at [156, 119] on input "file" at bounding box center [140, 119] width 67 height 6
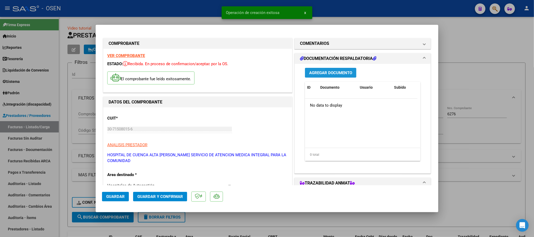
click at [335, 72] on span "Agregar Documento" at bounding box center [330, 72] width 43 height 5
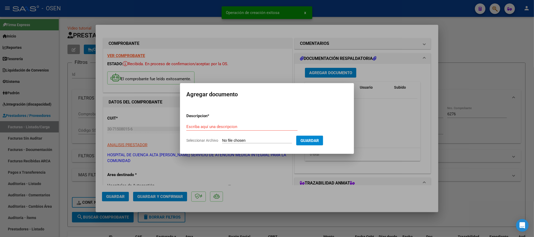
click at [246, 141] on input "Seleccionar Archivo" at bounding box center [257, 140] width 70 height 5
type input "C:\fakepath\OSEN JORGE.pdf"
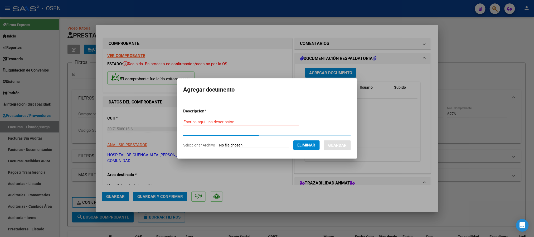
click at [247, 123] on input "Escriba aquí una descripcion" at bounding box center [240, 121] width 115 height 5
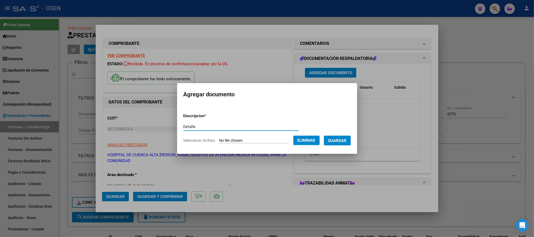
type input "Detalle"
click at [346, 138] on span "Guardar" at bounding box center [337, 140] width 18 height 5
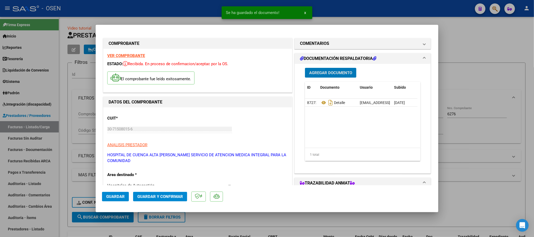
click at [120, 197] on span "Guardar" at bounding box center [115, 196] width 18 height 5
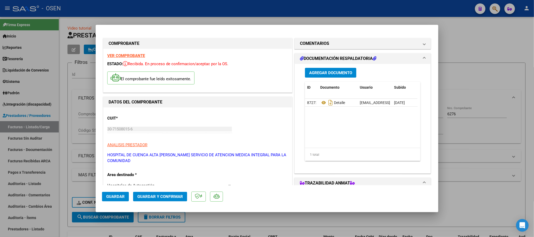
click at [117, 193] on button "Guardar" at bounding box center [115, 196] width 27 height 9
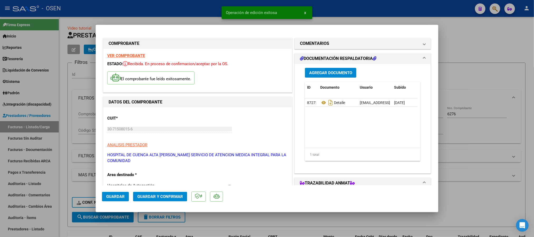
click at [41, 124] on div at bounding box center [267, 118] width 534 height 237
type input "$ 0,00"
click at [42, 125] on link "Facturas - Listado/Carga" at bounding box center [29, 126] width 59 height 11
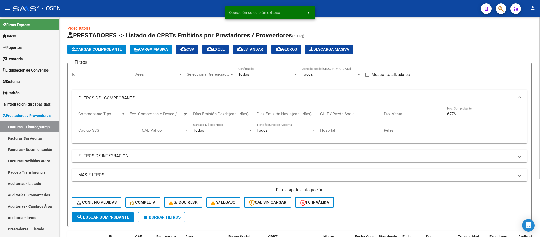
drag, startPoint x: 478, startPoint y: 111, endPoint x: 441, endPoint y: 113, distance: 37.2
click at [441, 113] on div "Comprobante Tipo Comprobante Tipo Fecha inicio – Fecha fin Fec. Comprobante Des…" at bounding box center [299, 122] width 442 height 33
drag, startPoint x: 477, startPoint y: 114, endPoint x: 304, endPoint y: 94, distance: 174.2
click at [352, 97] on mat-expansion-panel "FILTROS DEL COMPROBANTE Comprobante Tipo Comprobante Tipo Fecha inicio – Fecha …" at bounding box center [299, 117] width 455 height 54
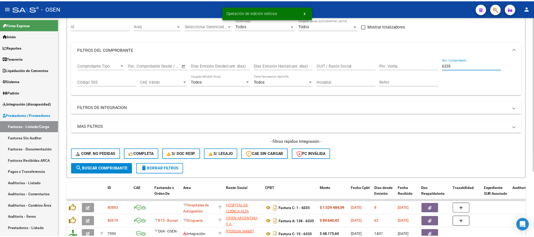
scroll to position [91, 0]
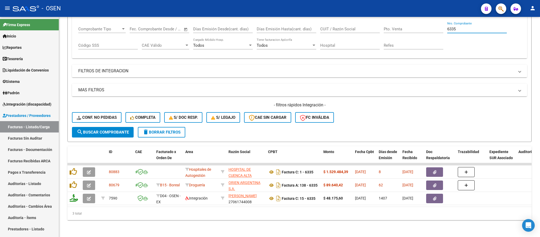
type input "6335"
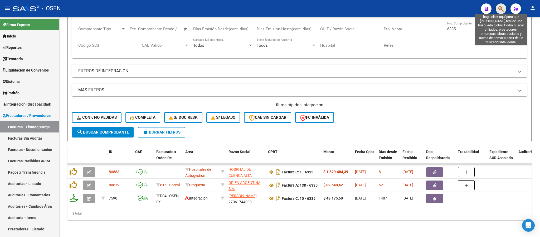
click at [501, 8] on icon "button" at bounding box center [500, 9] width 5 height 6
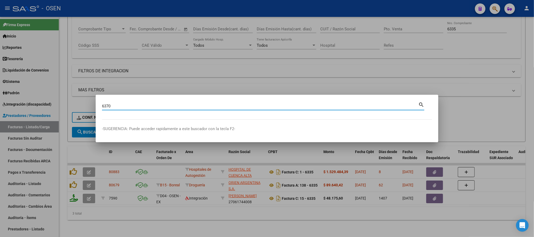
type input "6370"
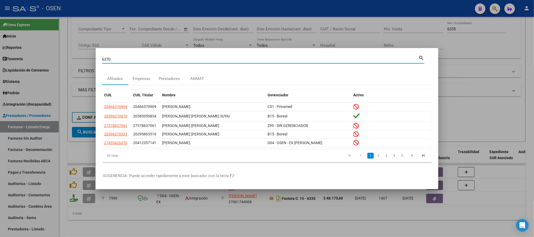
click at [251, 19] on div at bounding box center [267, 118] width 534 height 237
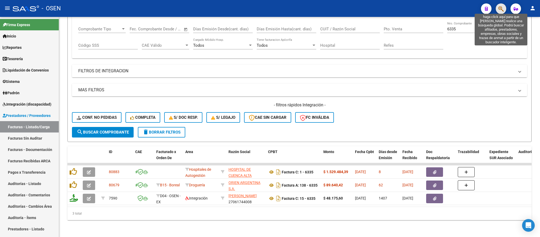
click at [503, 8] on icon "button" at bounding box center [500, 9] width 5 height 6
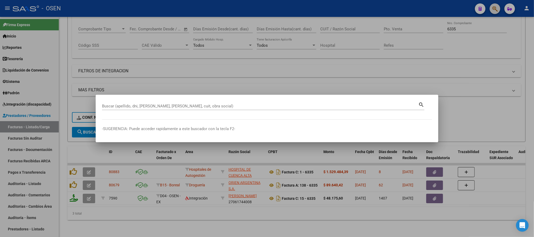
paste input "27331155751"
type input "27331155751"
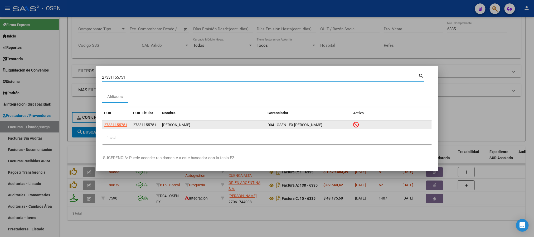
click at [119, 124] on span "27331155751" at bounding box center [115, 125] width 23 height 4
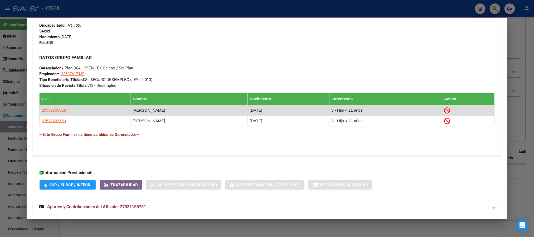
scroll to position [246, 0]
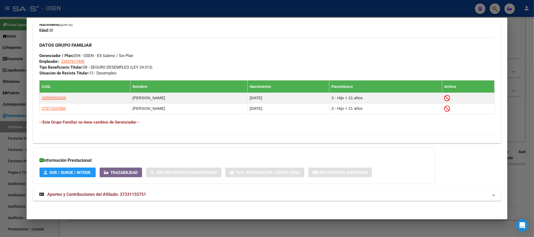
click at [232, 197] on mat-panel-title "Aportes y Contribuciones del Afiliado: 27331155751" at bounding box center [263, 194] width 449 height 6
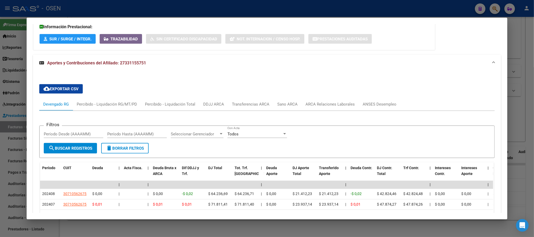
scroll to position [260, 0]
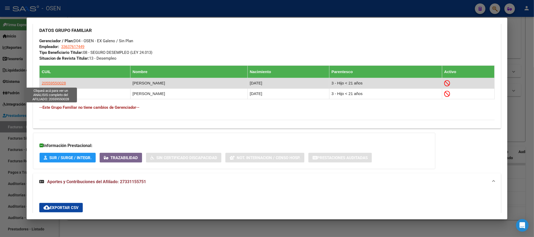
click at [46, 83] on span "20559550028" at bounding box center [54, 83] width 24 height 4
type textarea "20559550028"
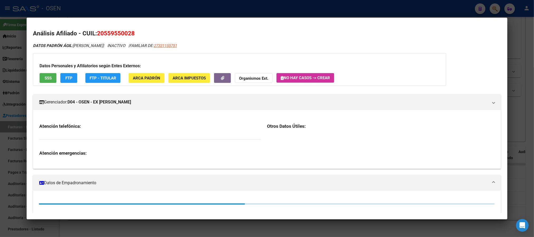
click at [49, 76] on span "SSS" at bounding box center [48, 78] width 7 height 5
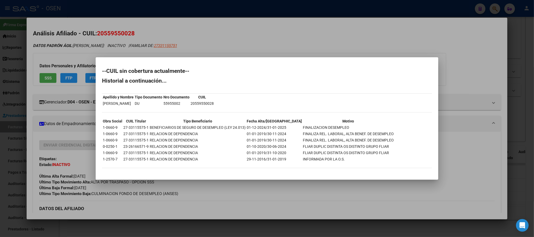
drag, startPoint x: 239, startPoint y: 45, endPoint x: 218, endPoint y: 52, distance: 22.4
click at [240, 47] on div at bounding box center [267, 118] width 534 height 237
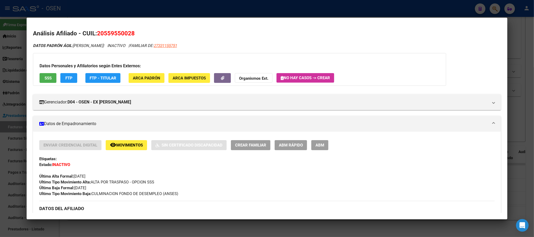
click at [123, 11] on div at bounding box center [267, 118] width 534 height 237
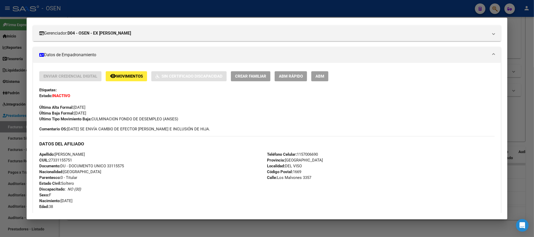
scroll to position [62, 0]
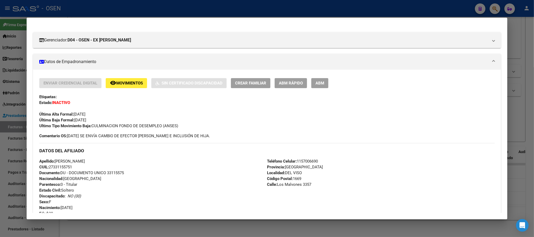
drag, startPoint x: 77, startPoint y: 167, endPoint x: 47, endPoint y: 168, distance: 30.6
click at [47, 168] on div "Apellido: GIMENA CIFRE SABBAG CUIL: 27331155751 Documento: DU - DOCUMENTO UNICO…" at bounding box center [153, 187] width 228 height 58
copy span "27331155751"
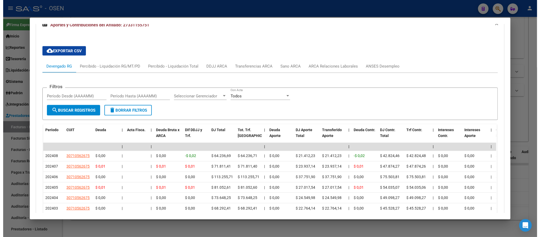
scroll to position [348, 0]
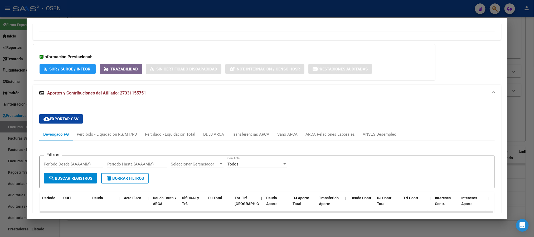
click at [160, 3] on div at bounding box center [267, 118] width 534 height 237
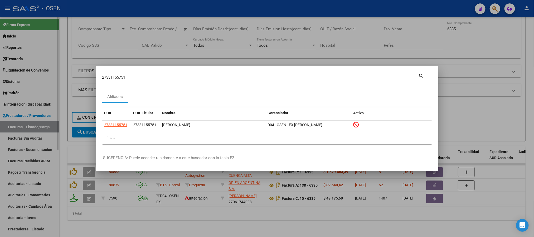
click at [37, 128] on div at bounding box center [267, 118] width 534 height 237
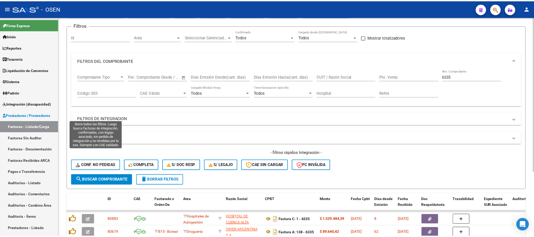
scroll to position [0, 0]
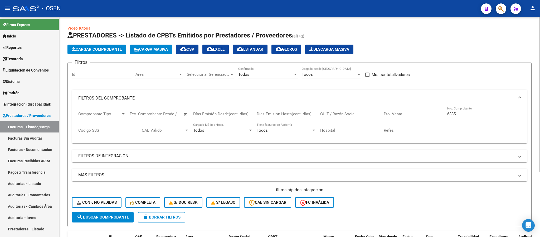
click at [101, 41] on app-list-header "PRESTADORES -> Listado de CPBTs Emitidos por Prestadores / Proveedores (alt+q) …" at bounding box center [299, 128] width 464 height 195
click at [102, 45] on button "Cargar Comprobante" at bounding box center [96, 49] width 58 height 9
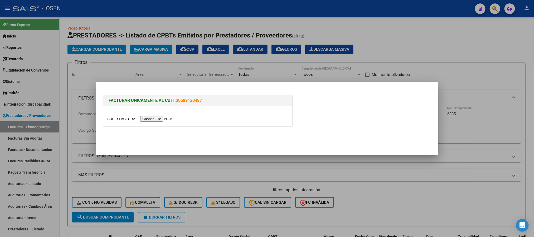
click at [169, 120] on input "file" at bounding box center [140, 119] width 67 height 6
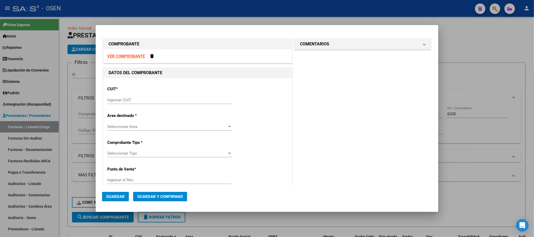
click at [131, 55] on strong "VER COMPROBANTE" at bounding box center [126, 56] width 38 height 5
click at [145, 104] on div "Ingresar CUIT" at bounding box center [169, 100] width 125 height 8
click at [145, 100] on input "Ingresar CUIT" at bounding box center [169, 99] width 125 height 5
paste input "07-09490571-"
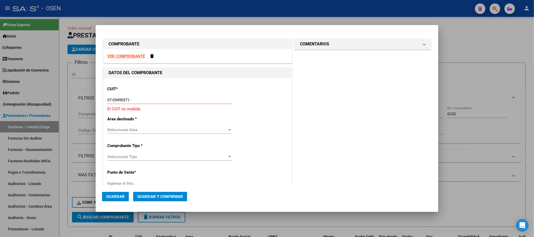
click at [108, 100] on input "07-09490571-" at bounding box center [169, 99] width 125 height 5
type input "30-70949057-1"
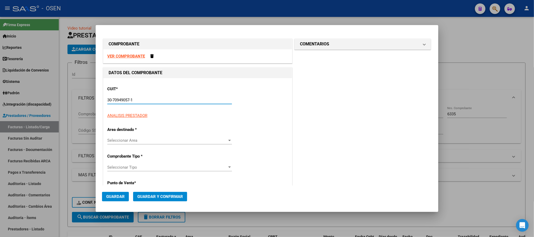
type input "3"
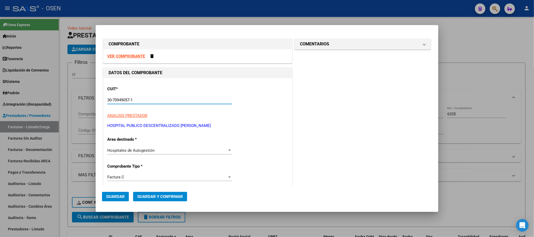
type input "30-70949057-1"
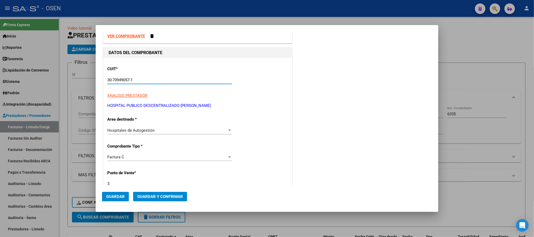
scroll to position [79, 0]
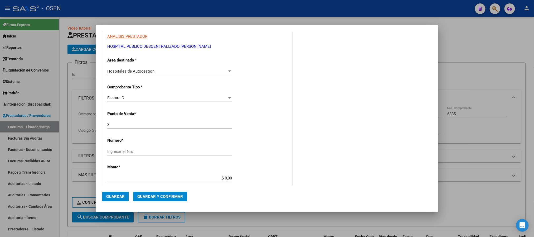
click at [155, 154] on div "Ingresar el Nro." at bounding box center [169, 151] width 125 height 8
type input "6455"
type input "$ 167.853,00"
type input "2025-09-23"
type input "75381162642725"
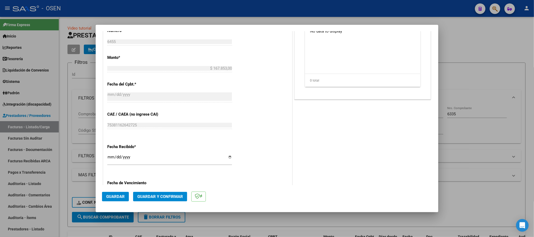
scroll to position [277, 0]
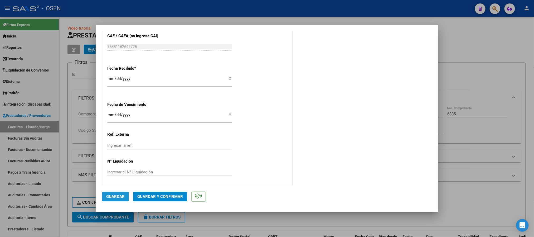
click at [117, 194] on span "Guardar" at bounding box center [115, 196] width 18 height 5
click at [121, 198] on span "Guardar" at bounding box center [115, 196] width 18 height 5
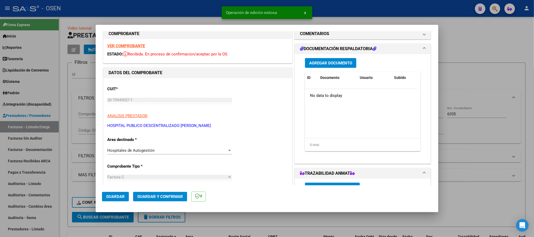
scroll to position [0, 0]
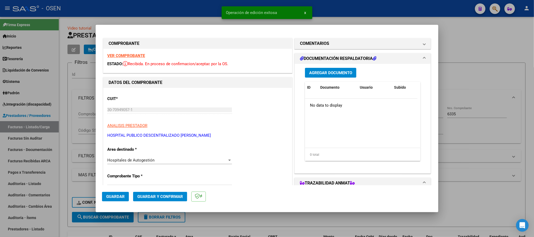
click at [160, 7] on div at bounding box center [267, 118] width 534 height 237
type input "$ 0,00"
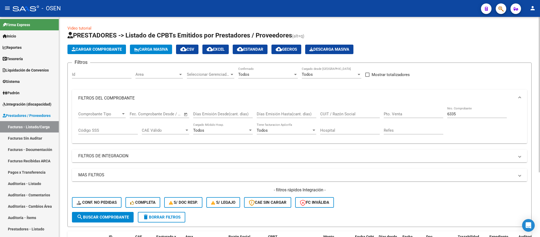
click at [94, 47] on span "Cargar Comprobante" at bounding box center [97, 49] width 50 height 5
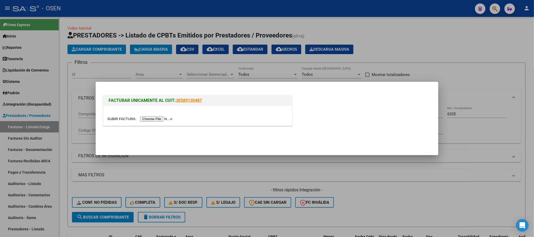
click at [150, 118] on input "file" at bounding box center [140, 119] width 67 height 6
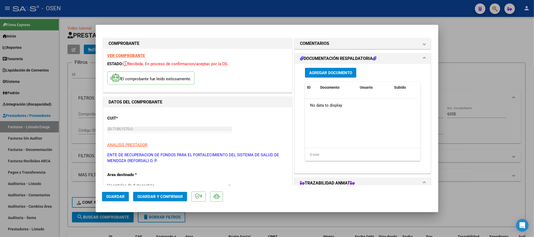
click at [331, 73] on span "Agregar Documento" at bounding box center [330, 72] width 43 height 5
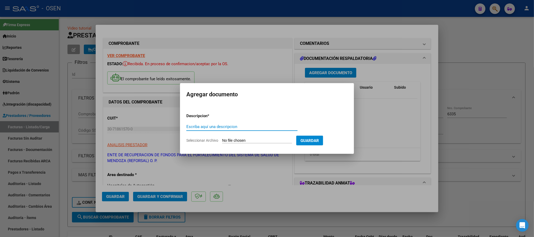
click at [229, 143] on input "Seleccionar Archivo" at bounding box center [257, 140] width 70 height 5
type input "C:\fakepath\DetalleDeRemito_Nro.36362_08-10-2025.pdf"
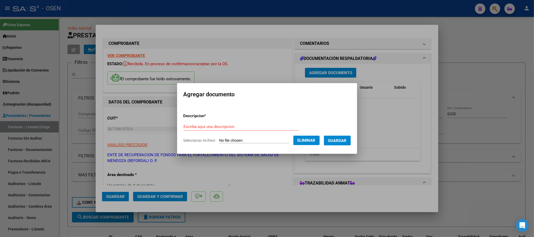
click at [231, 127] on input "Escriba aquí una descripcion" at bounding box center [240, 126] width 115 height 5
type input "Remito"
click at [343, 142] on span "Guardar" at bounding box center [337, 140] width 18 height 5
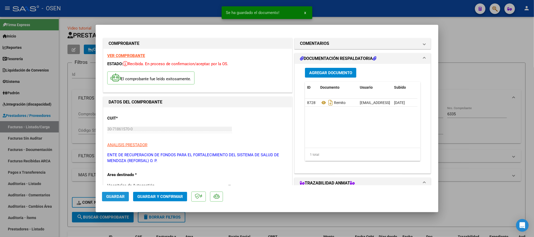
drag, startPoint x: 113, startPoint y: 198, endPoint x: 110, endPoint y: 202, distance: 4.9
click at [110, 202] on mat-dialog-actions "Guardar Guardar y Confirmar" at bounding box center [267, 195] width 330 height 21
click at [111, 199] on button "Guardar" at bounding box center [115, 196] width 27 height 9
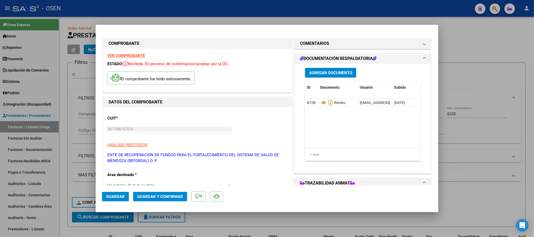
click at [119, 195] on span "Guardar" at bounding box center [115, 196] width 18 height 5
click at [115, 194] on span "Guardar" at bounding box center [115, 196] width 18 height 5
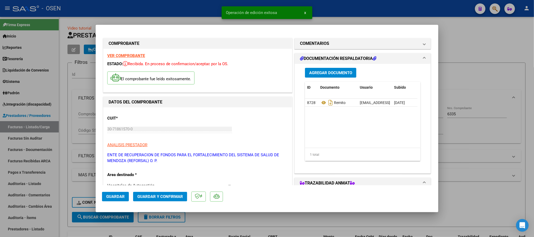
click at [24, 183] on div at bounding box center [267, 118] width 534 height 237
type input "$ 0,00"
click at [24, 183] on link "Auditorías - Listado" at bounding box center [29, 183] width 59 height 11
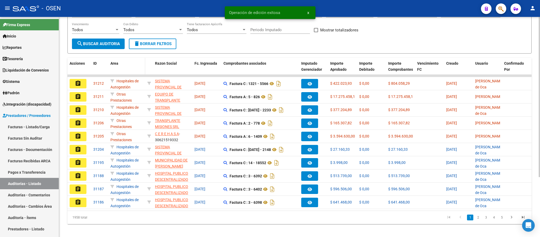
scroll to position [79, 0]
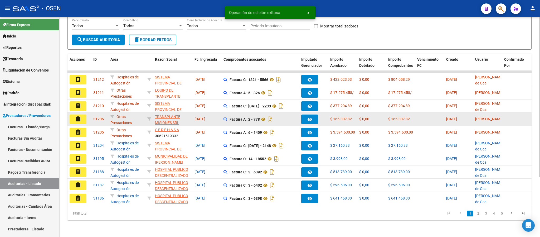
click at [90, 116] on datatable-body-cell "assignment" at bounding box center [79, 118] width 24 height 13
click at [78, 116] on mat-icon "assignment" at bounding box center [78, 119] width 6 height 6
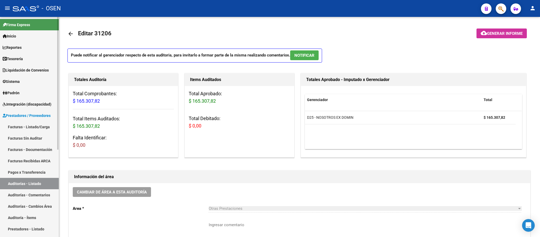
click at [34, 184] on link "Auditorías - Listado" at bounding box center [29, 183] width 59 height 11
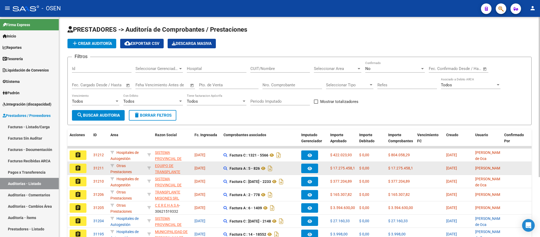
click at [80, 165] on mat-icon "assignment" at bounding box center [78, 168] width 6 height 6
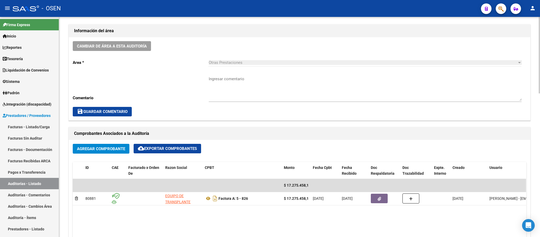
scroll to position [158, 0]
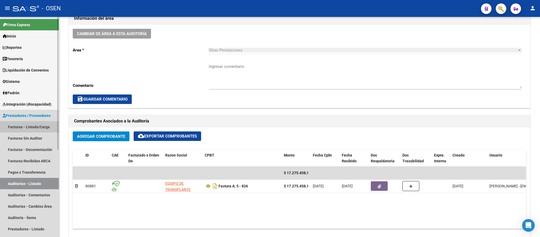
click at [29, 124] on link "Facturas - Listado/Carga" at bounding box center [29, 126] width 59 height 11
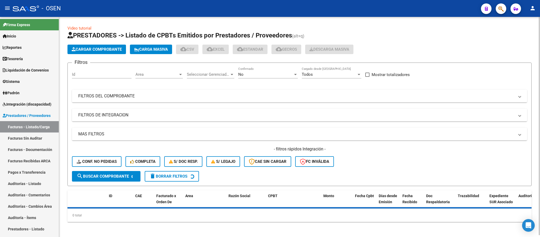
click at [104, 43] on app-list-header "PRESTADORES -> Listado de CPBTs Emitidos por Prestadores / Proveedores (alt+q) …" at bounding box center [299, 108] width 464 height 155
click at [104, 48] on span "Cargar Comprobante" at bounding box center [97, 49] width 50 height 5
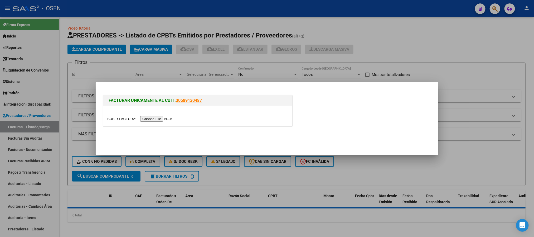
click at [150, 117] on input "file" at bounding box center [140, 119] width 67 height 6
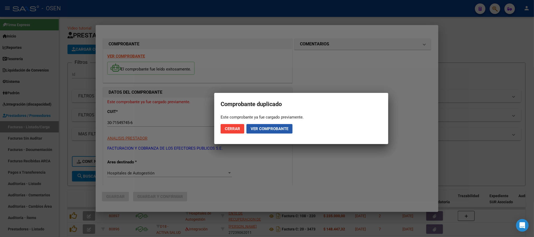
click at [270, 124] on button "Ver comprobante" at bounding box center [269, 128] width 46 height 9
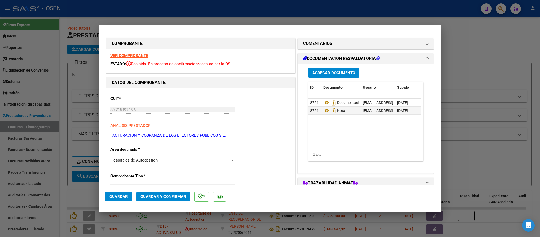
scroll to position [79, 0]
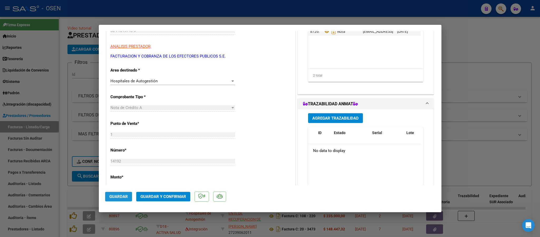
click at [119, 195] on span "Guardar" at bounding box center [118, 196] width 18 height 5
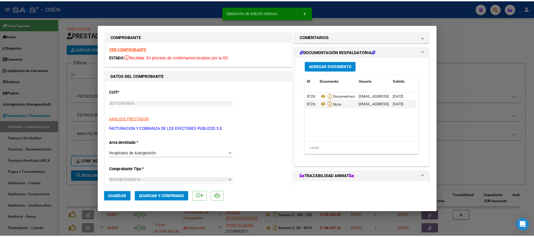
scroll to position [0, 0]
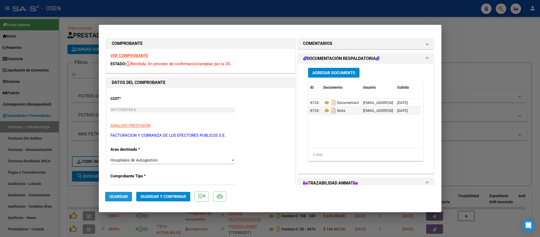
click at [117, 197] on span "Guardar" at bounding box center [118, 196] width 18 height 5
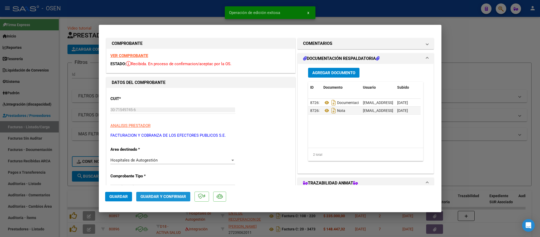
click at [159, 199] on button "Guardar y Confirmar" at bounding box center [163, 196] width 54 height 9
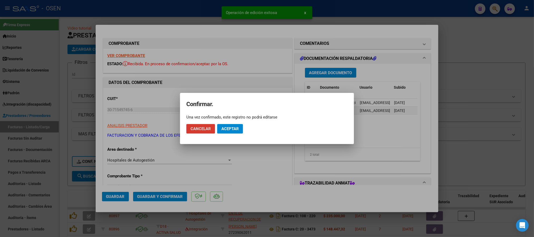
click at [219, 126] on button "Aceptar" at bounding box center [230, 128] width 26 height 9
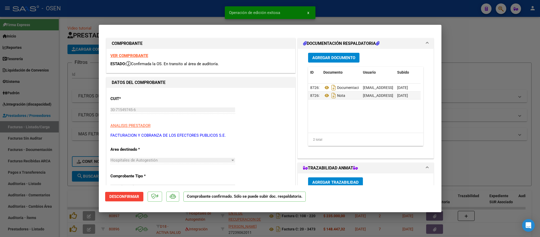
click at [349, 11] on div at bounding box center [270, 118] width 540 height 237
type input "$ 0,00"
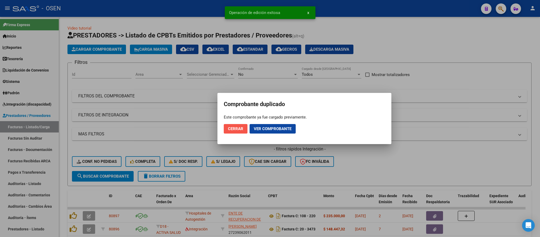
click at [234, 129] on span "Cerrar" at bounding box center [235, 128] width 15 height 5
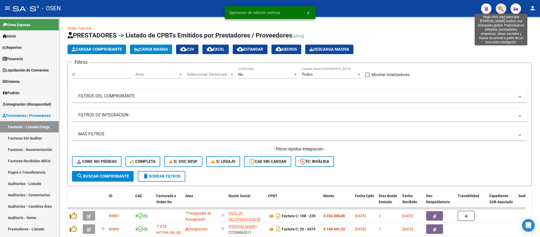
click at [501, 11] on icon "button" at bounding box center [500, 9] width 5 height 6
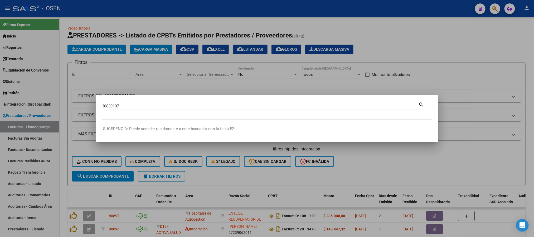
type input "38839107"
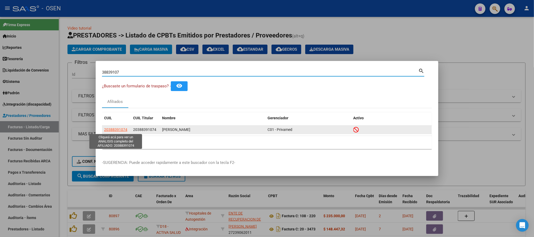
click at [109, 130] on span "20388391074" at bounding box center [115, 129] width 23 height 4
type textarea "20388391074"
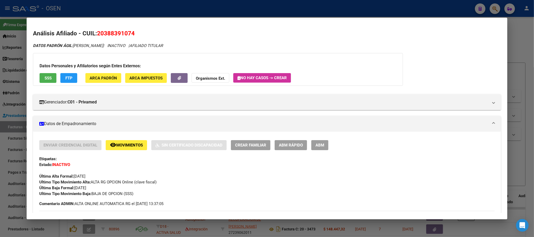
click at [49, 76] on span "SSS" at bounding box center [48, 78] width 7 height 5
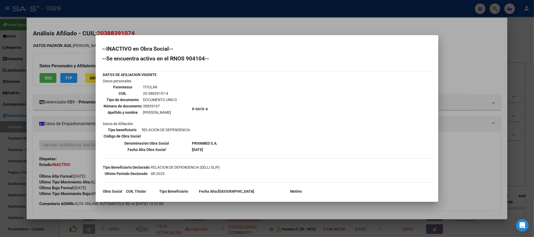
click at [509, 68] on div at bounding box center [267, 118] width 534 height 237
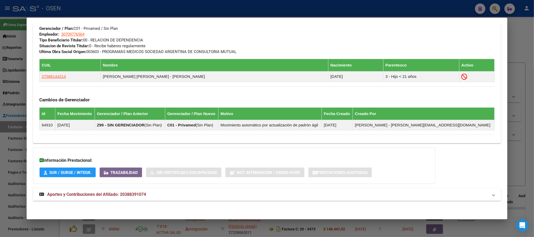
click at [167, 198] on mat-expansion-panel-header "Aportes y Contribuciones del Afiliado: 20388391074" at bounding box center [267, 194] width 468 height 13
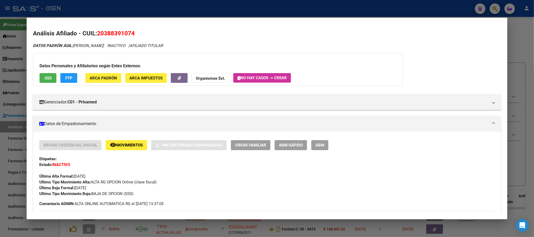
click at [40, 77] on button "SSS" at bounding box center [48, 78] width 17 height 10
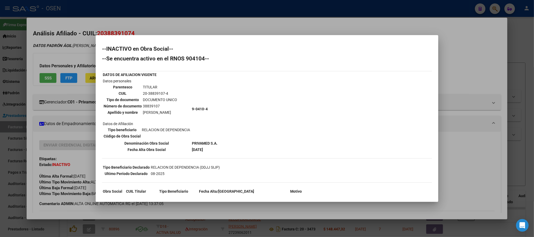
click at [505, 46] on div at bounding box center [267, 118] width 534 height 237
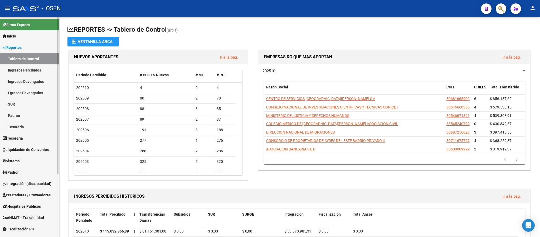
click at [32, 195] on span "Prestadores / Proveedores" at bounding box center [27, 195] width 48 height 6
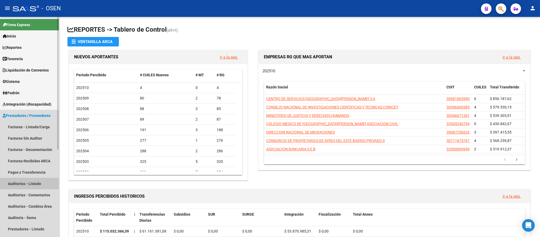
click at [31, 181] on link "Auditorías - Listado" at bounding box center [29, 183] width 59 height 11
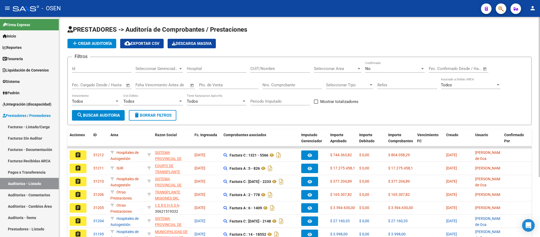
click at [284, 83] on input "Nro. Comprobante" at bounding box center [292, 84] width 60 height 5
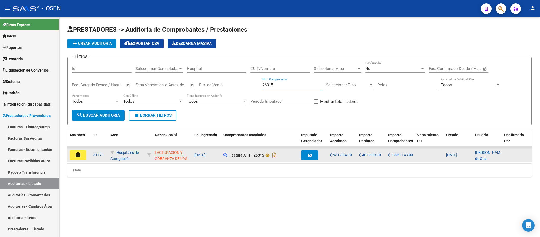
type input "26315"
click at [78, 153] on mat-icon "assignment" at bounding box center [78, 154] width 6 height 6
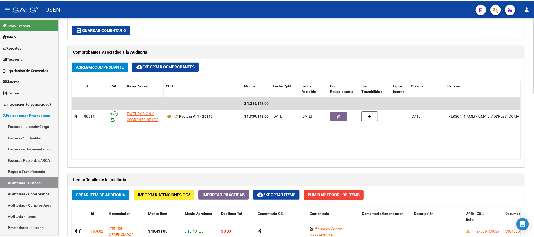
scroll to position [210, 0]
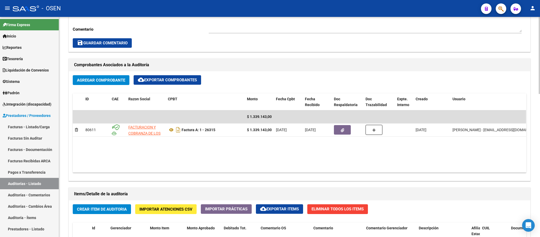
click at [113, 79] on span "Agregar Comprobante" at bounding box center [101, 80] width 48 height 5
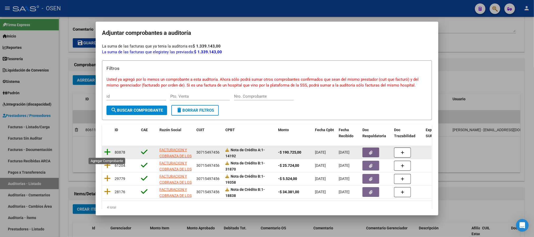
click at [106, 153] on icon at bounding box center [107, 151] width 7 height 7
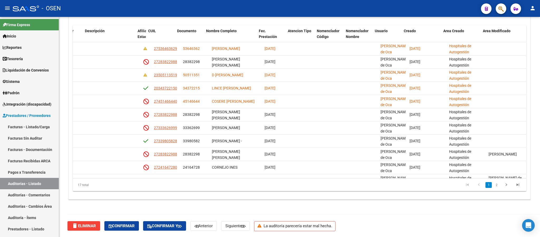
scroll to position [0, 0]
